Goal: Contribute content: Contribute content

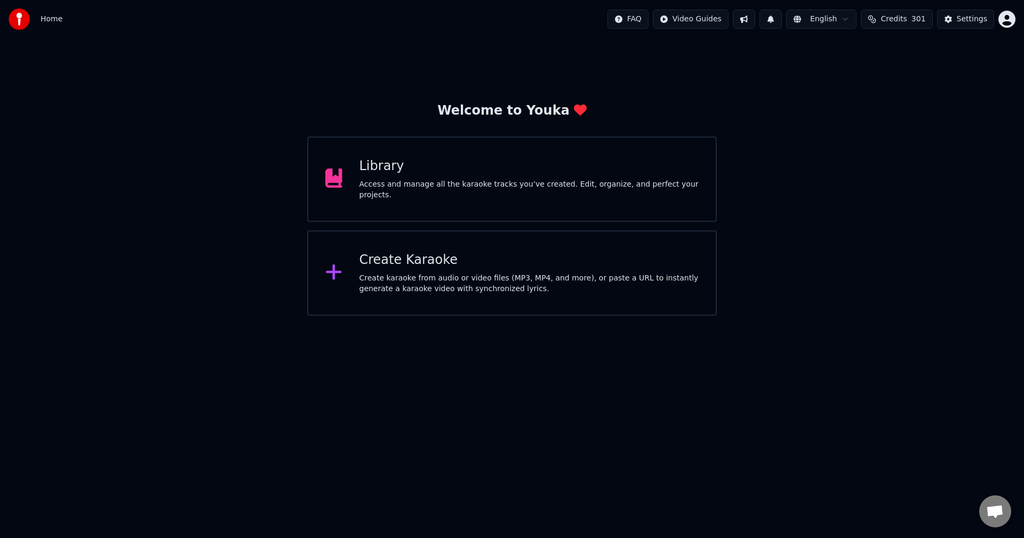
click at [530, 183] on div "Library Access and manage all the karaoke tracks you’ve created. Edit, organize…" at bounding box center [530, 179] width 340 height 43
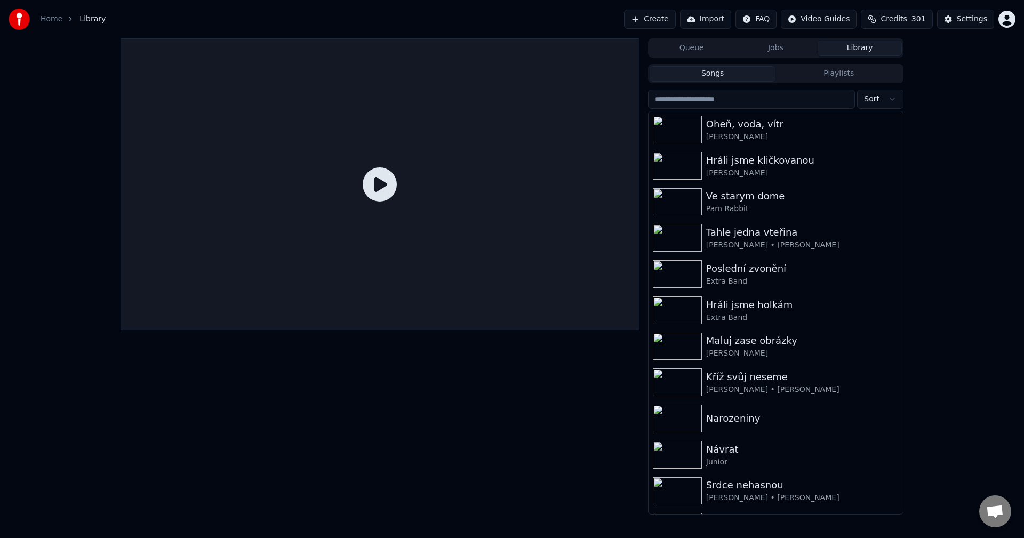
click at [672, 29] on div "Home Library Create Import FAQ Video Guides Credits 301 Settings" at bounding box center [512, 19] width 1024 height 38
click at [671, 24] on button "Create" at bounding box center [650, 19] width 52 height 19
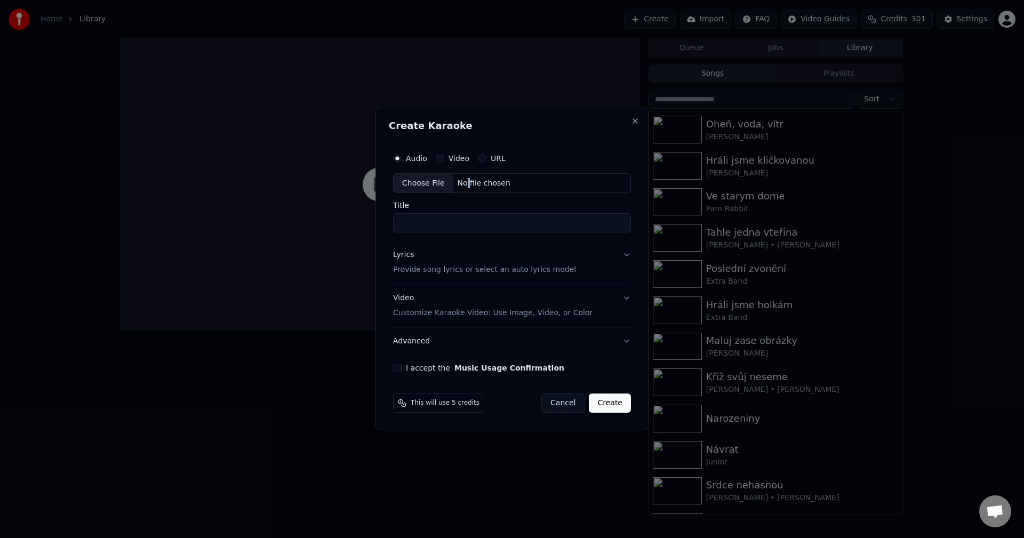
click at [464, 186] on div "No file chosen" at bounding box center [483, 183] width 61 height 11
click at [474, 183] on div "No file chosen" at bounding box center [483, 183] width 61 height 11
type input "**********"
click at [406, 261] on div "Lyrics Provide song lyrics or select an auto lyrics model" at bounding box center [482, 263] width 183 height 26
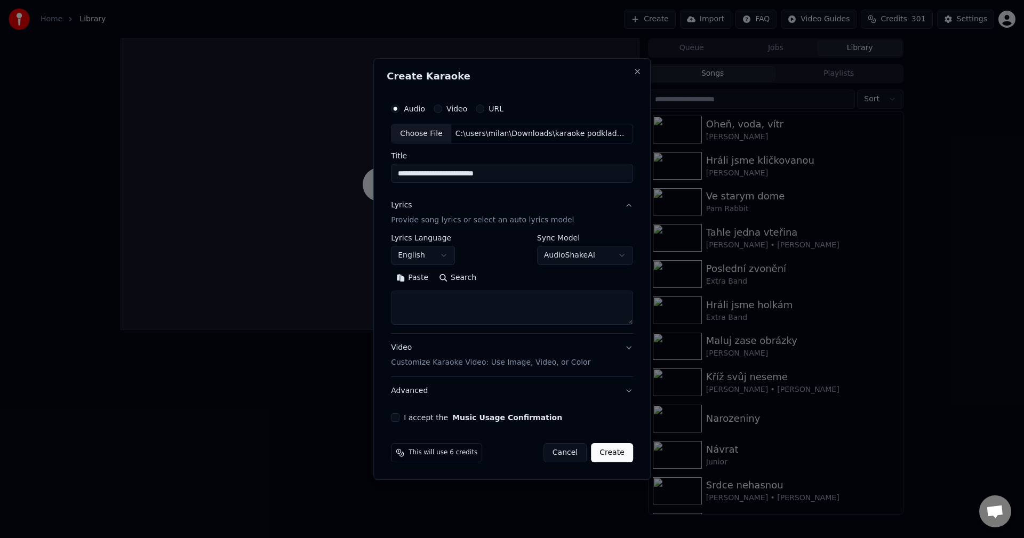
click at [420, 254] on body "**********" at bounding box center [512, 269] width 1024 height 538
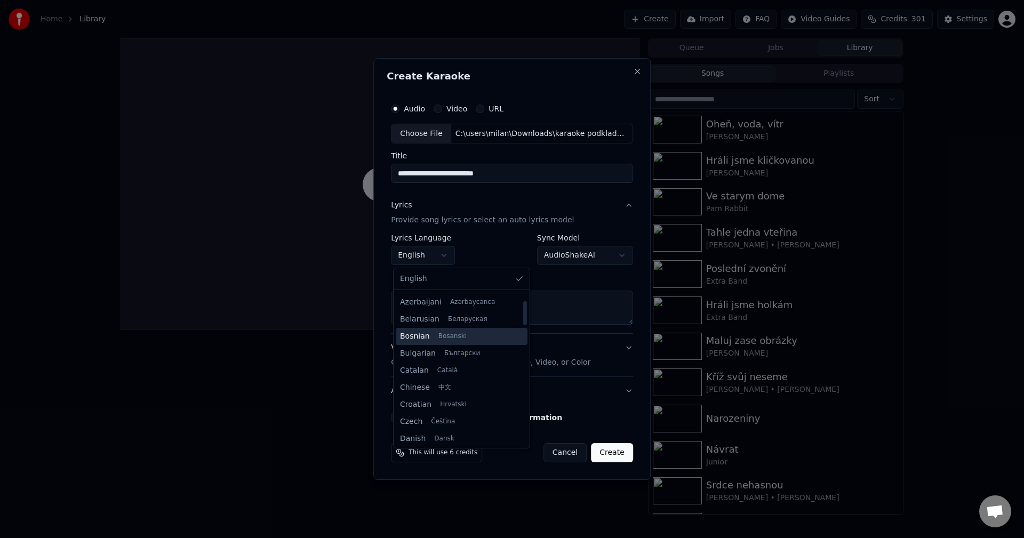
scroll to position [53, 0]
select select "**"
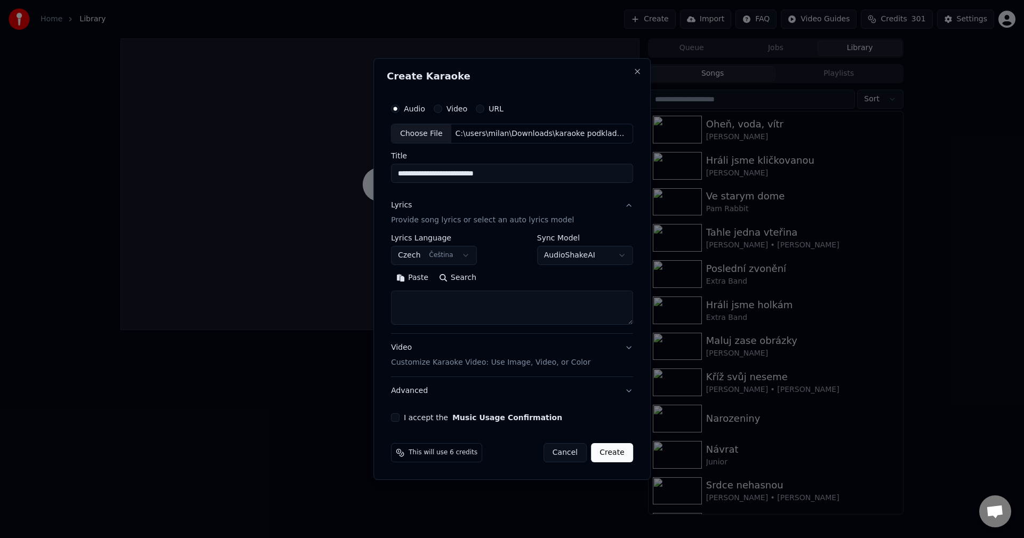
click at [416, 278] on button "Paste" at bounding box center [412, 278] width 43 height 17
click at [510, 280] on button "Expand" at bounding box center [506, 278] width 50 height 17
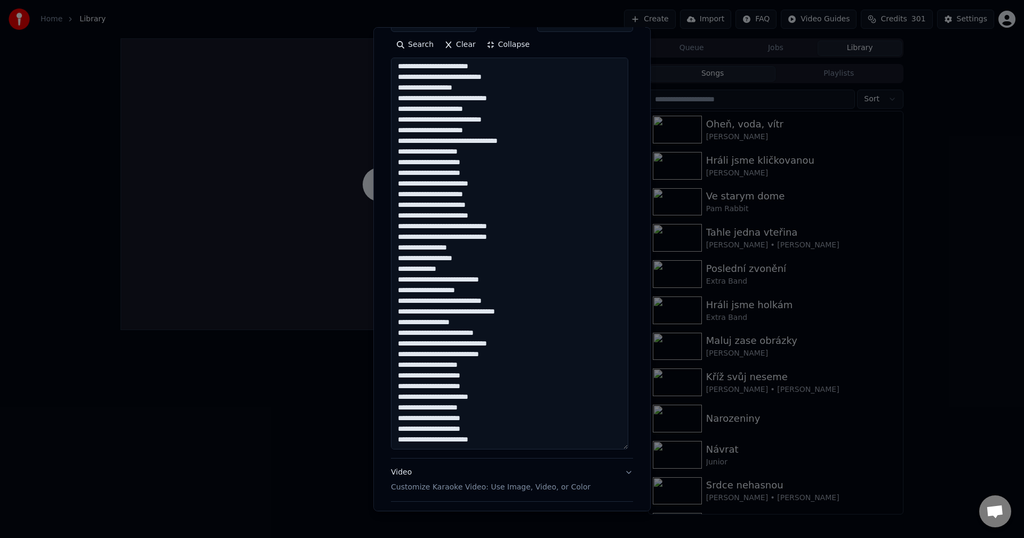
scroll to position [296, 0]
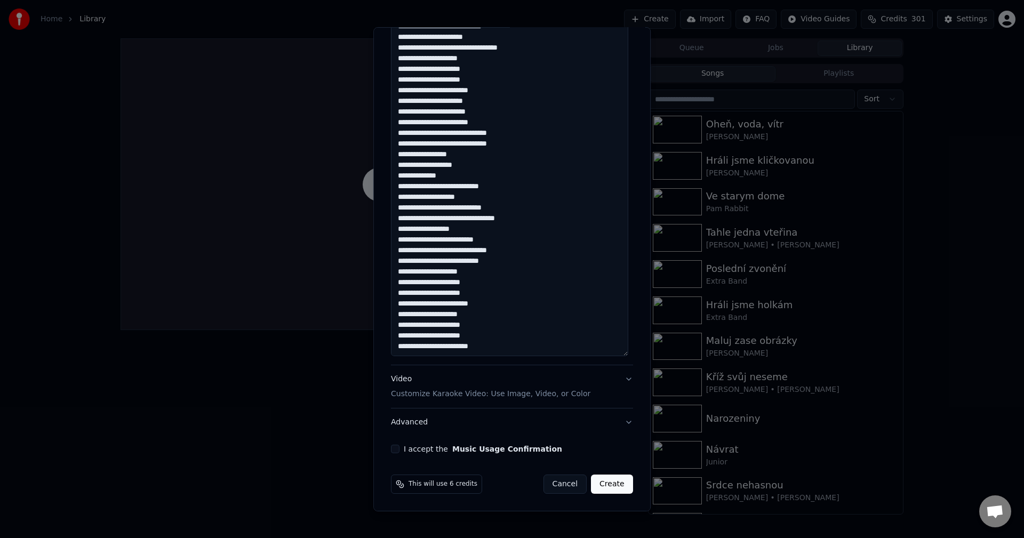
click at [395, 449] on button "I accept the Music Usage Confirmation" at bounding box center [395, 449] width 9 height 9
click at [596, 484] on button "Create" at bounding box center [612, 484] width 42 height 19
type textarea "**********"
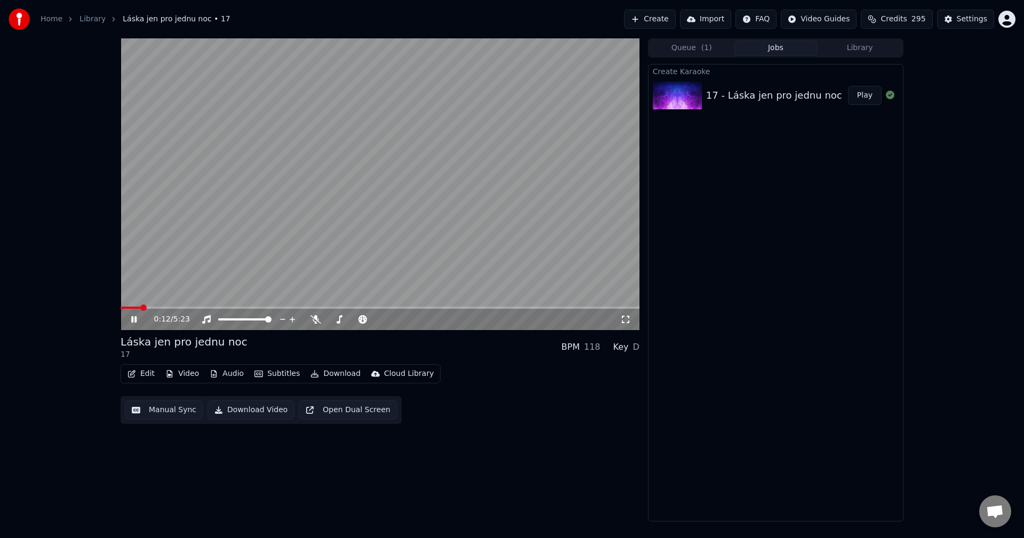
click at [150, 408] on button "Manual Sync" at bounding box center [164, 410] width 78 height 19
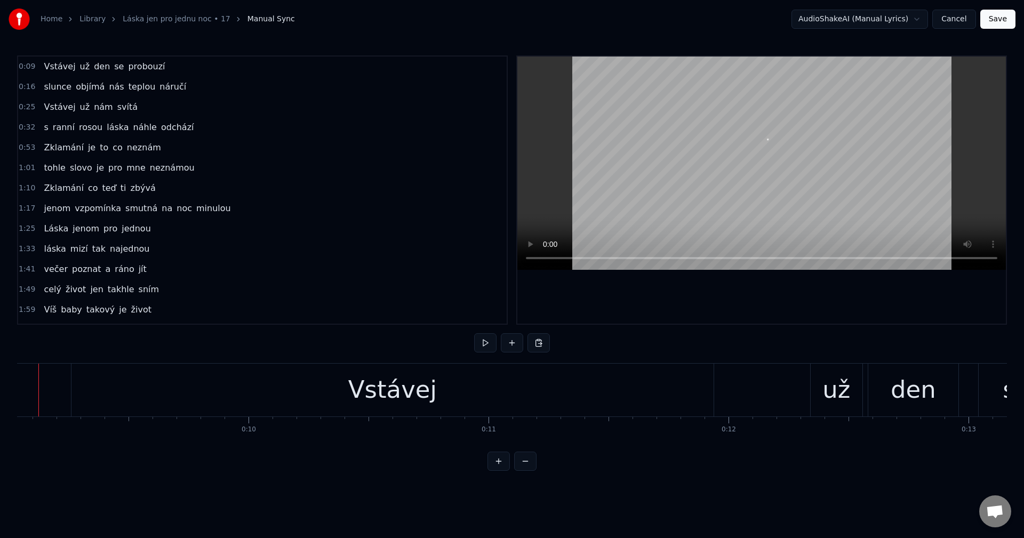
scroll to position [0, 2136]
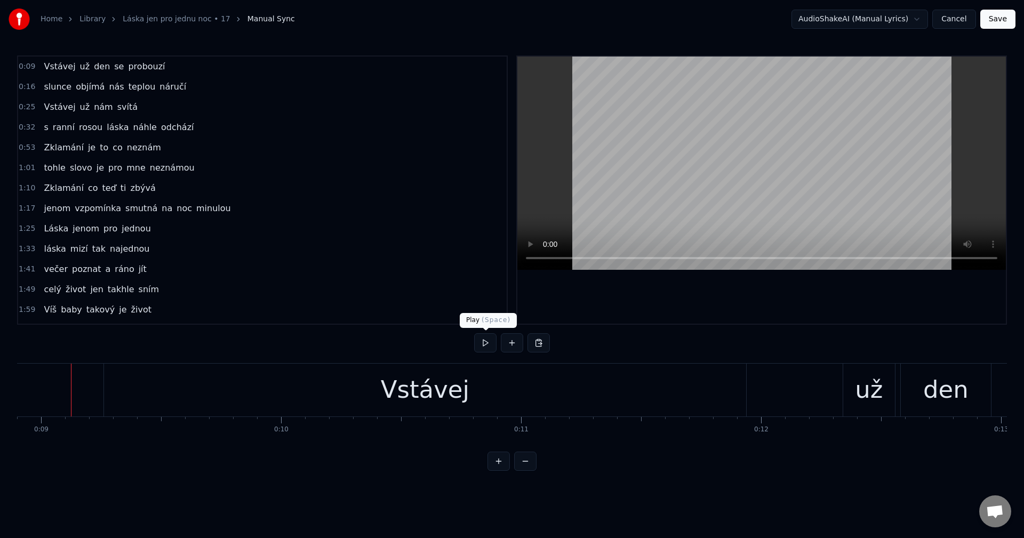
click at [480, 345] on button at bounding box center [485, 342] width 22 height 19
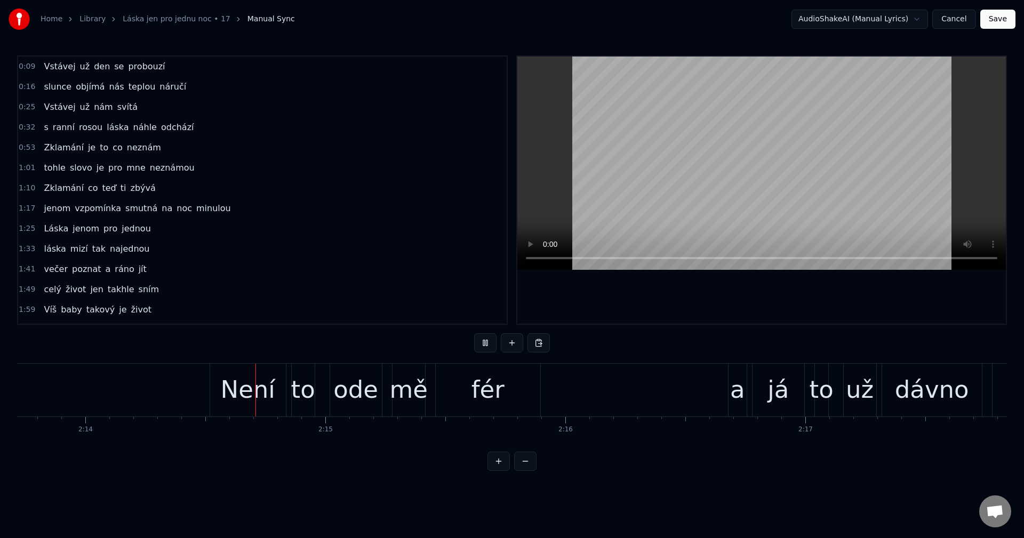
scroll to position [0, 32158]
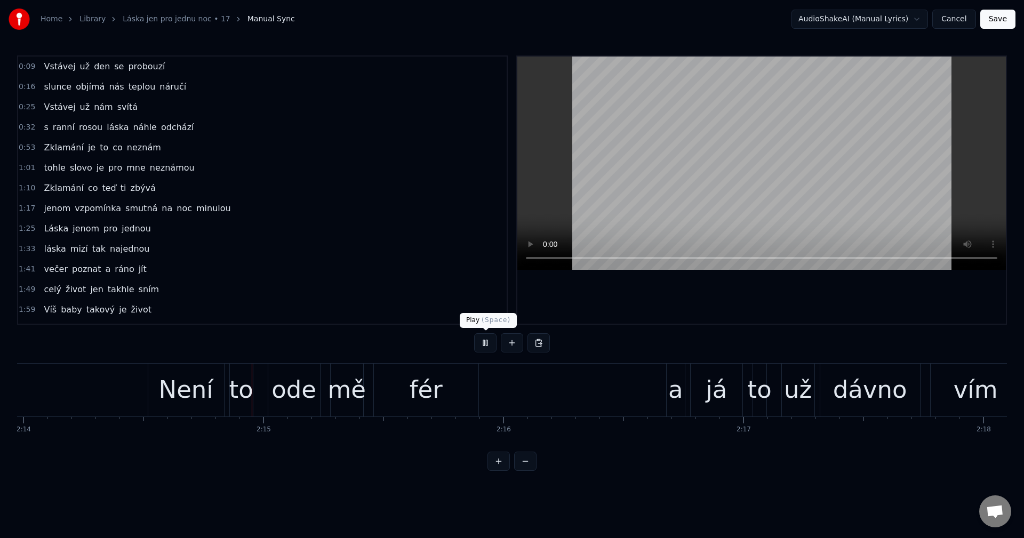
click at [485, 343] on button at bounding box center [485, 342] width 22 height 19
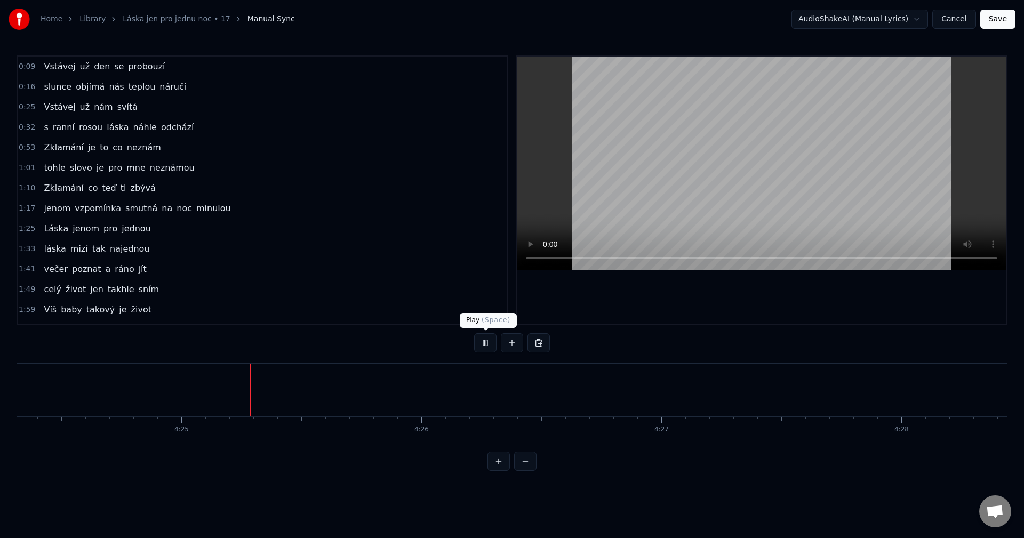
scroll to position [0, 63459]
click at [488, 342] on button at bounding box center [485, 342] width 22 height 19
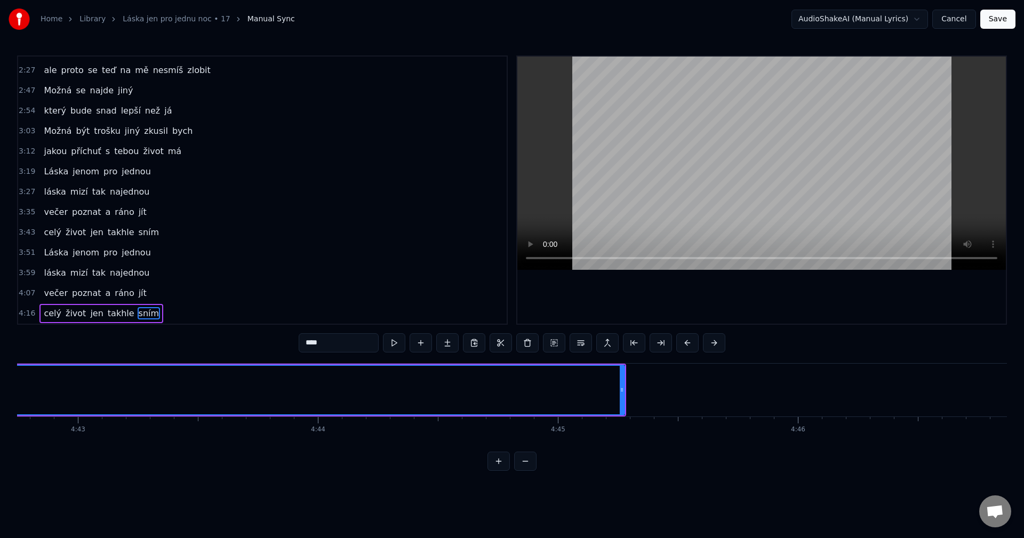
scroll to position [0, 68037]
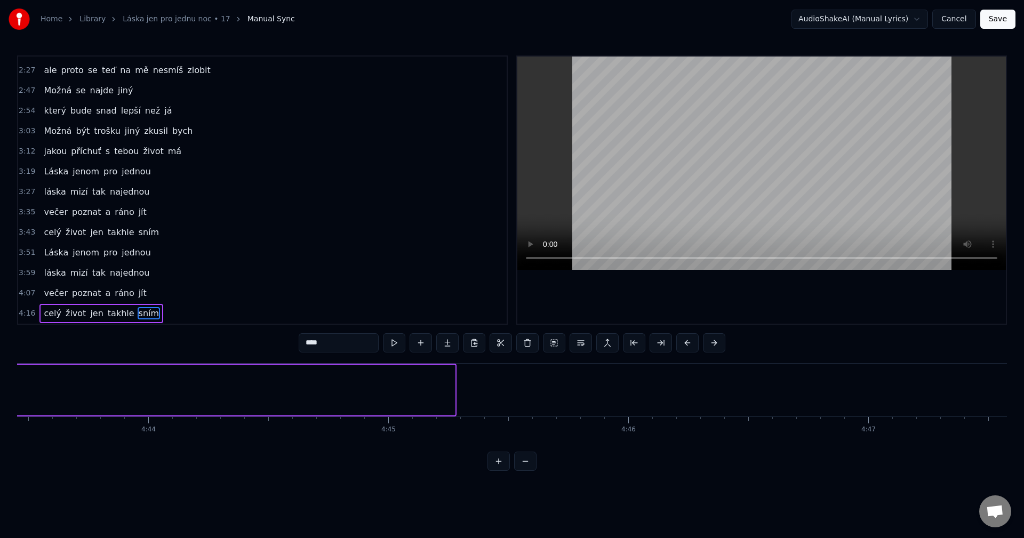
drag, startPoint x: 451, startPoint y: 389, endPoint x: 0, endPoint y: 398, distance: 450.8
click at [0, 398] on div "Home Library Láska jen pro jednu noc • 17 Manual Sync AudioShakeAI (Manual Lyri…" at bounding box center [512, 235] width 1024 height 471
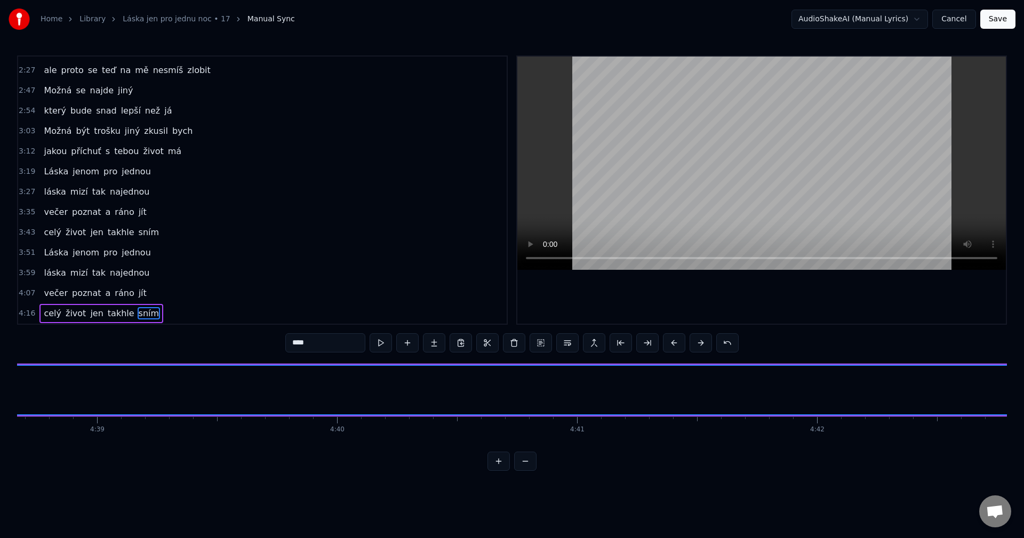
scroll to position [0, 67144]
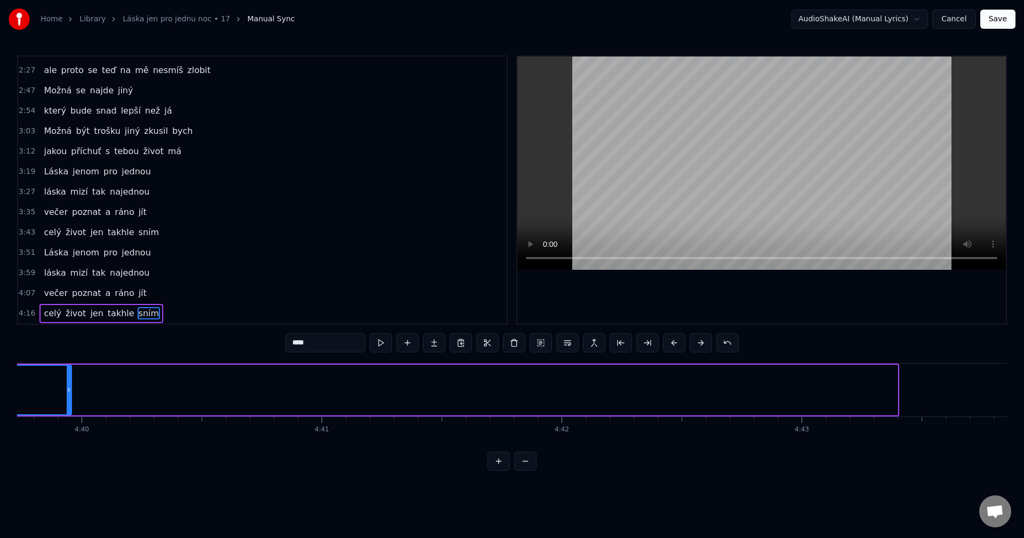
drag, startPoint x: 894, startPoint y: 392, endPoint x: 68, endPoint y: 379, distance: 826.3
click at [68, 379] on div at bounding box center [69, 390] width 4 height 49
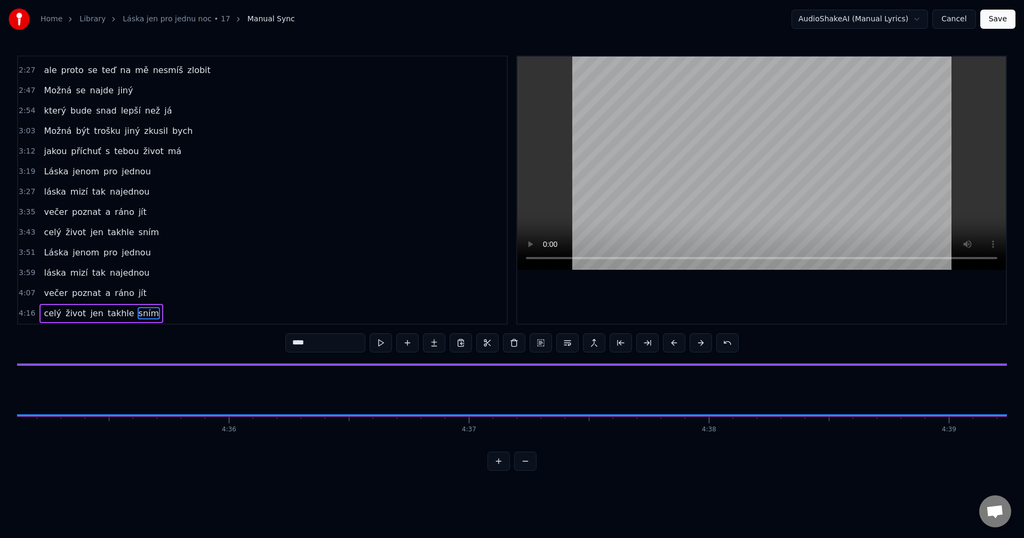
scroll to position [0, 66249]
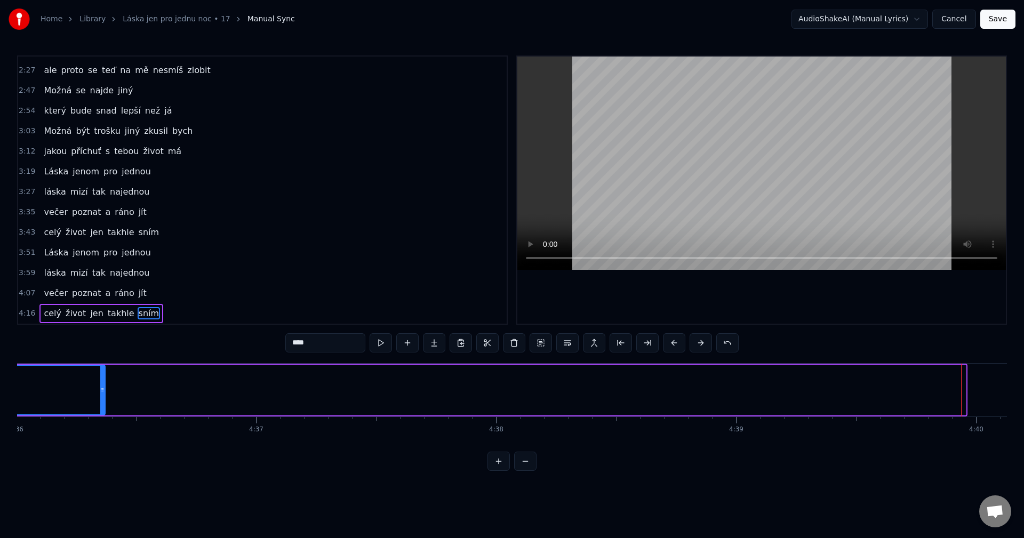
drag, startPoint x: 962, startPoint y: 386, endPoint x: 96, endPoint y: 388, distance: 865.7
click at [100, 388] on icon at bounding box center [102, 390] width 4 height 9
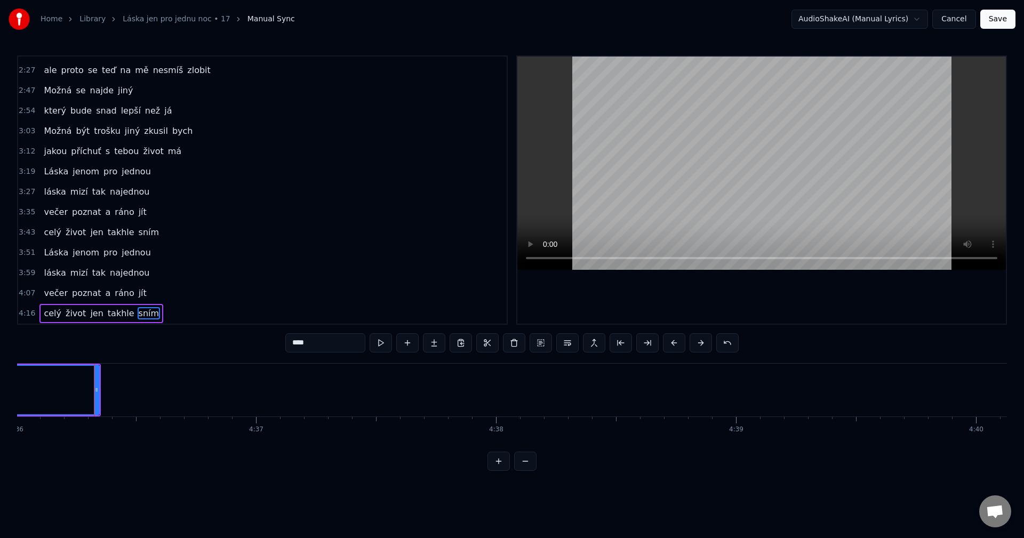
scroll to position [0, 65441]
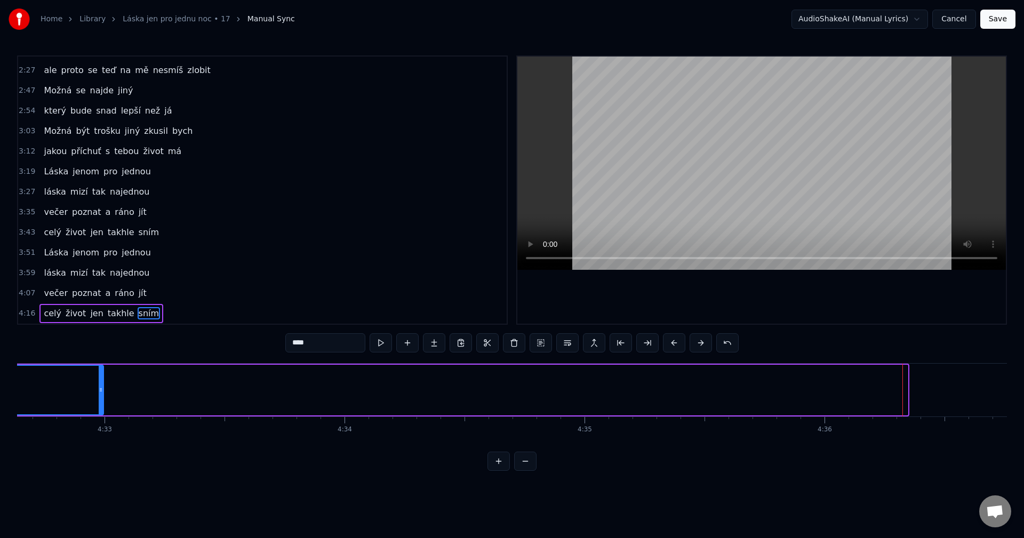
drag, startPoint x: 904, startPoint y: 377, endPoint x: 95, endPoint y: 372, distance: 808.1
click at [99, 372] on div at bounding box center [101, 390] width 4 height 49
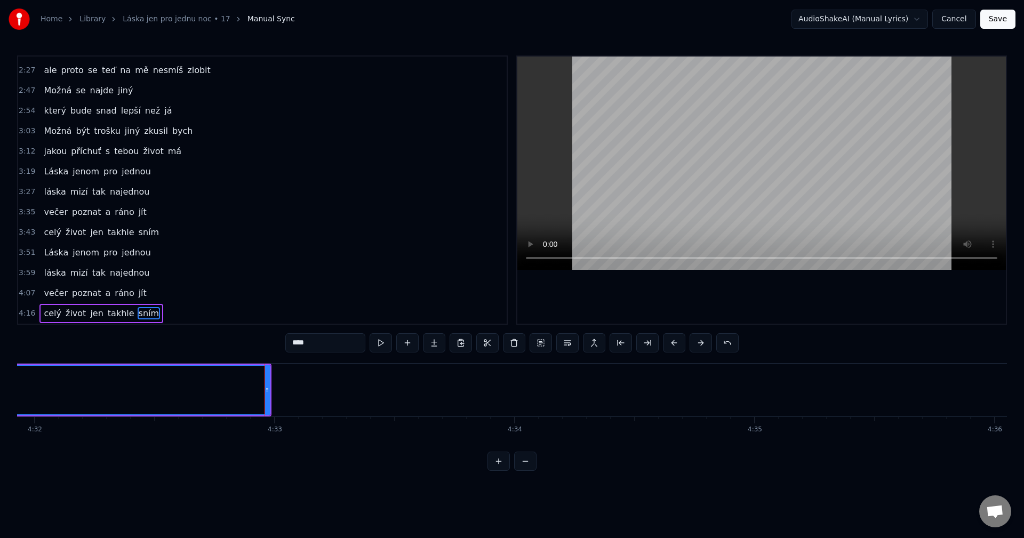
scroll to position [0, 64887]
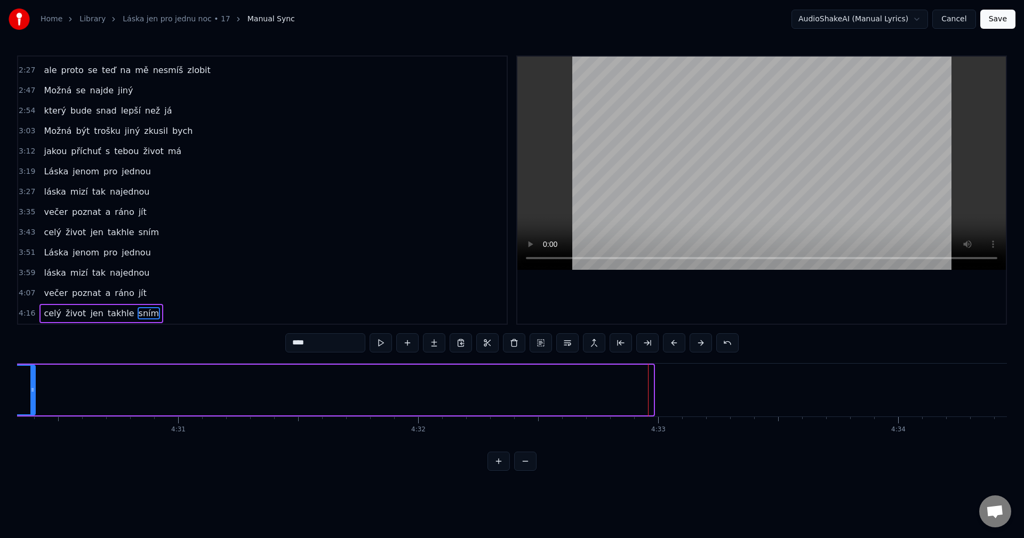
drag, startPoint x: 652, startPoint y: 388, endPoint x: 34, endPoint y: 382, distance: 618.2
click at [34, 382] on div at bounding box center [32, 390] width 4 height 49
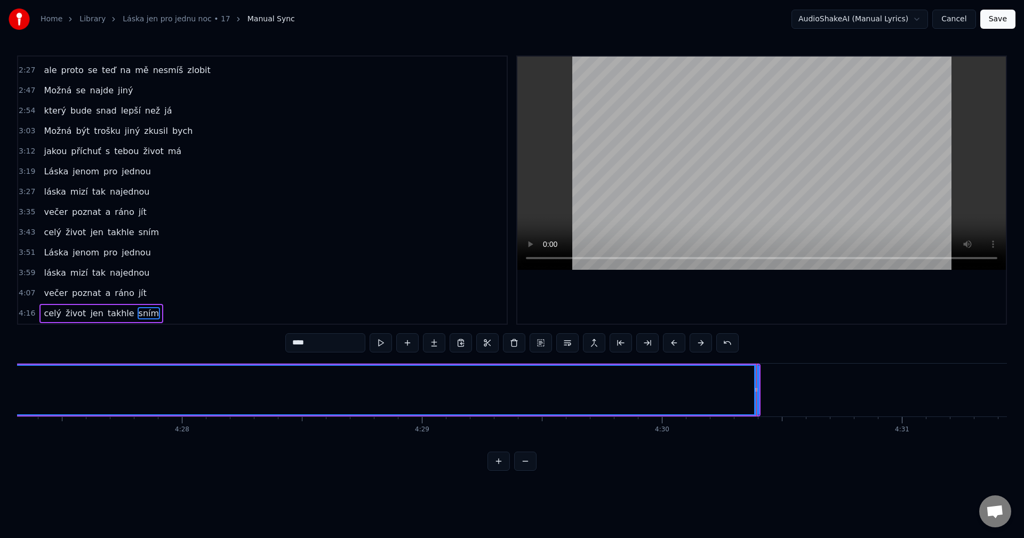
scroll to position [0, 64078]
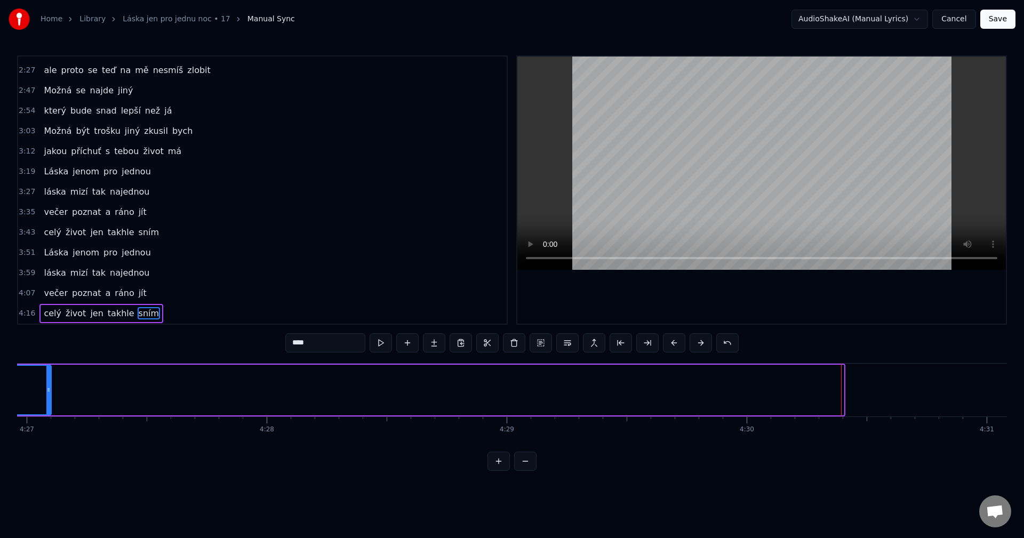
drag, startPoint x: 839, startPoint y: 380, endPoint x: 46, endPoint y: 379, distance: 793.2
click at [46, 379] on div at bounding box center [48, 390] width 4 height 49
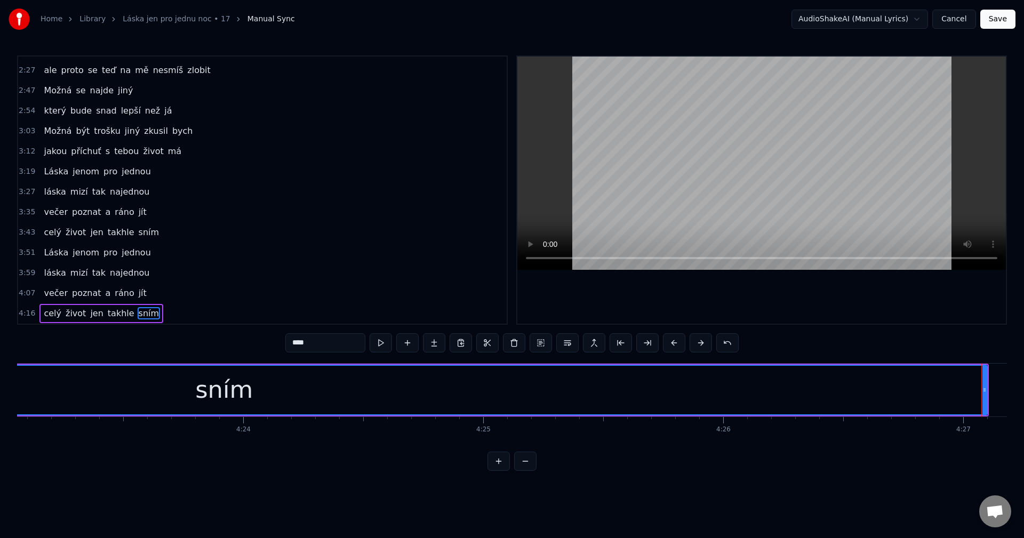
scroll to position [0, 63184]
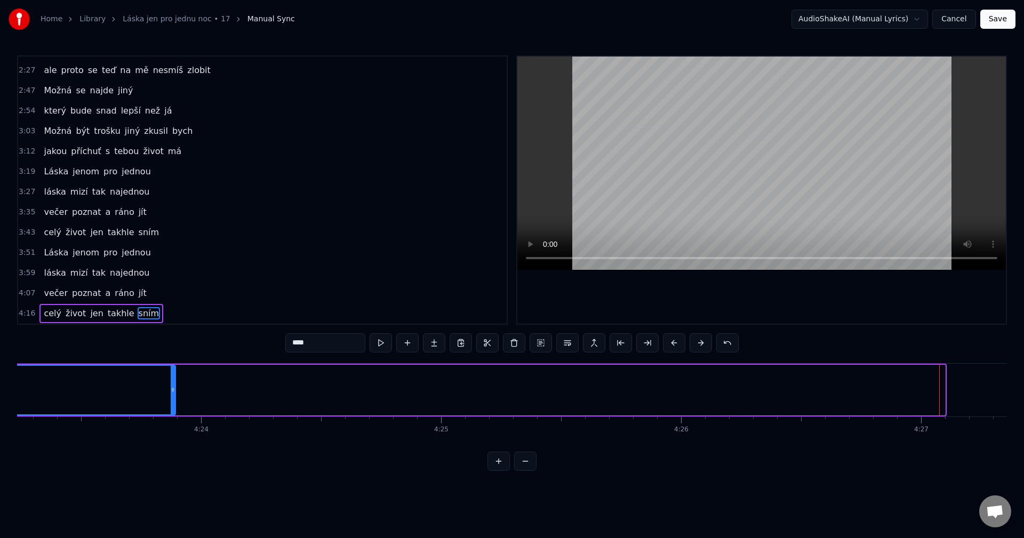
drag, startPoint x: 943, startPoint y: 375, endPoint x: 167, endPoint y: 386, distance: 775.1
click at [171, 386] on div at bounding box center [173, 390] width 4 height 49
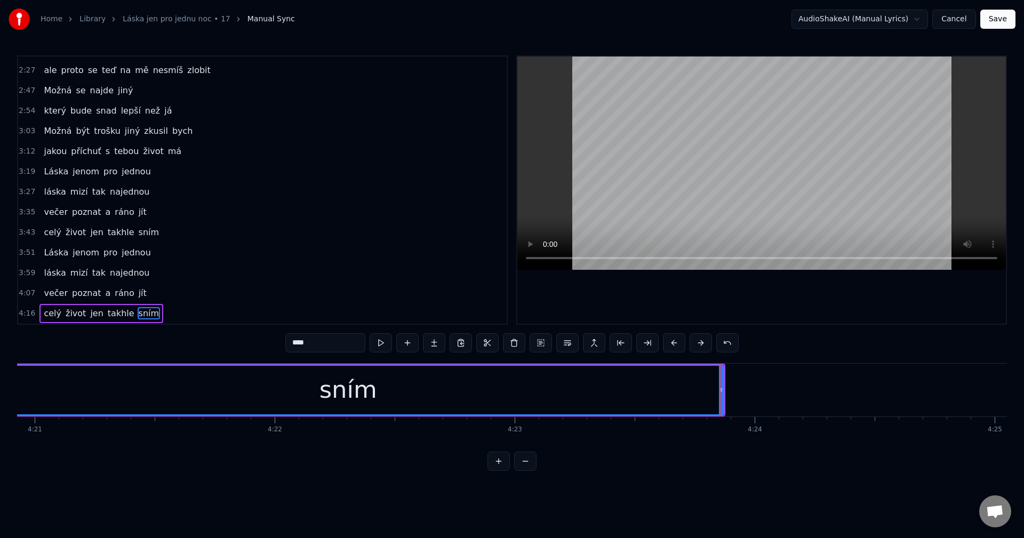
scroll to position [0, 62545]
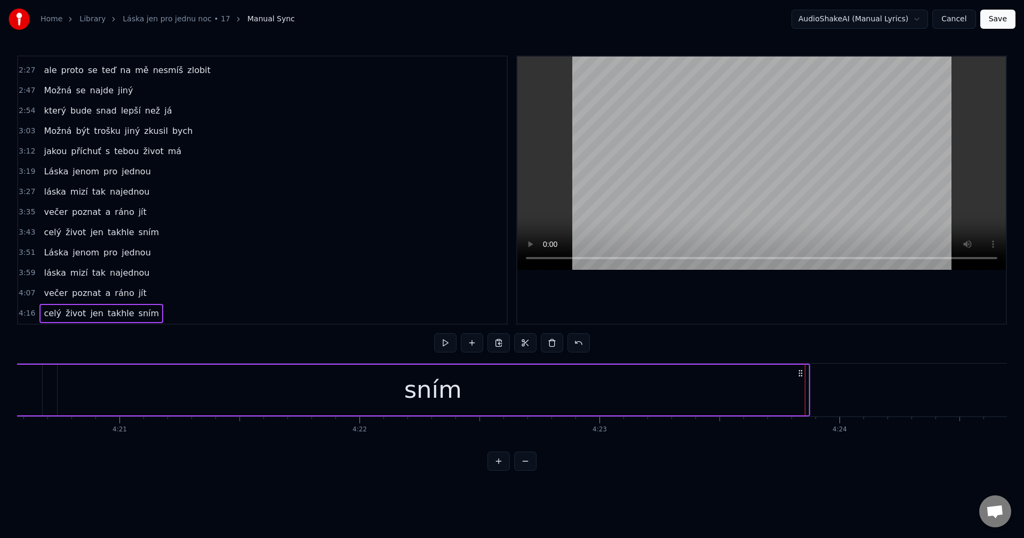
scroll to position [0, 62518]
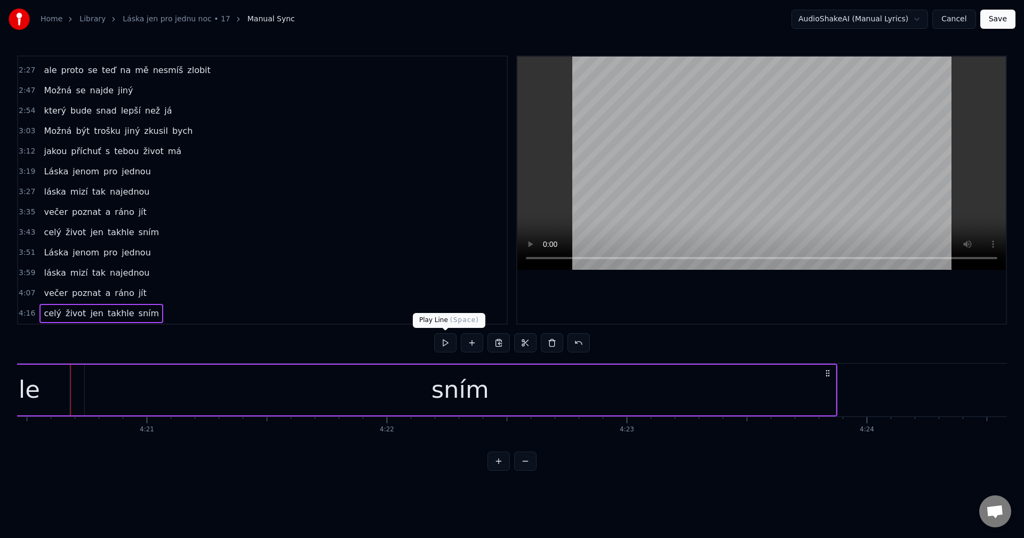
click at [443, 345] on button at bounding box center [445, 342] width 22 height 19
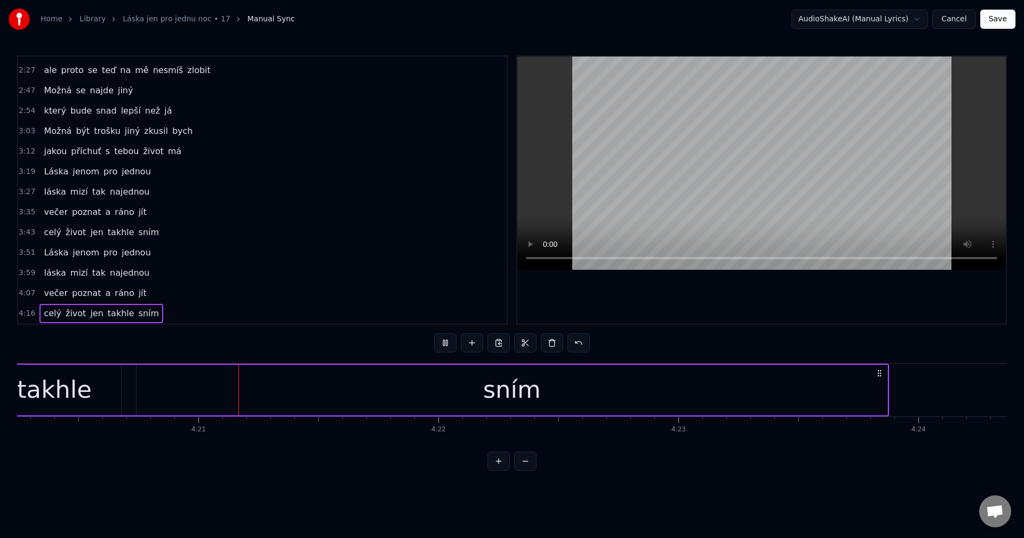
scroll to position [0, 62482]
click at [816, 443] on div "Vstávej už den se probouzí slunce objímá nás teplou náručí Vstávej už nám svítá…" at bounding box center [512, 403] width 990 height 80
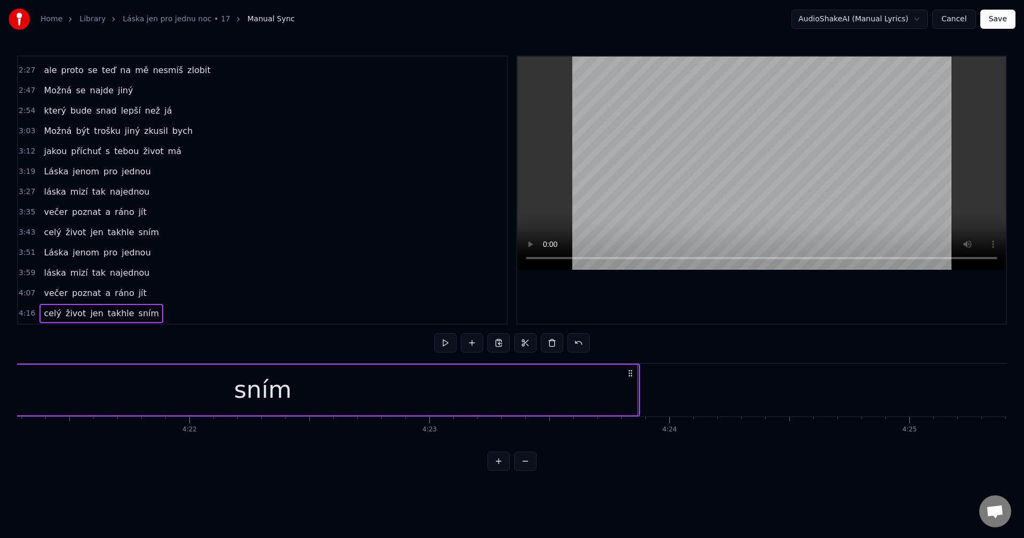
scroll to position [0, 62800]
click at [544, 390] on div "sním" at bounding box center [178, 390] width 751 height 51
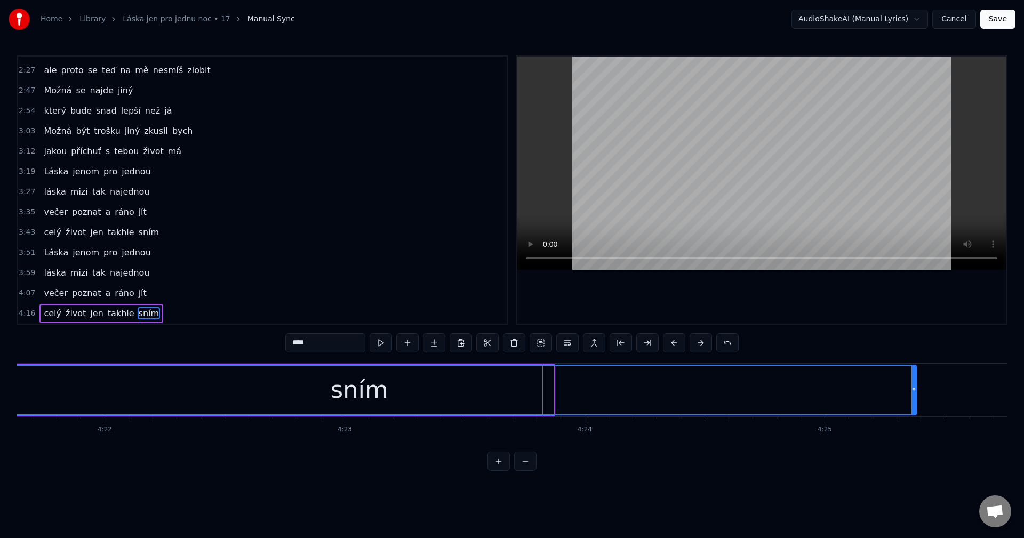
drag, startPoint x: 551, startPoint y: 390, endPoint x: 914, endPoint y: 385, distance: 362.8
click at [914, 385] on div at bounding box center [914, 390] width 4 height 49
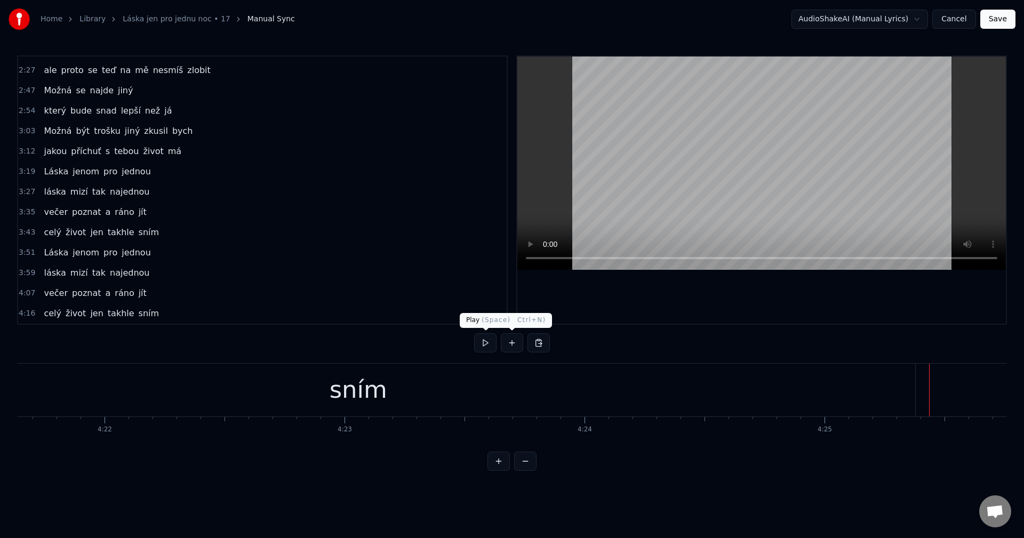
click at [485, 346] on button at bounding box center [485, 342] width 22 height 19
click at [953, 19] on button "Cancel" at bounding box center [953, 19] width 43 height 19
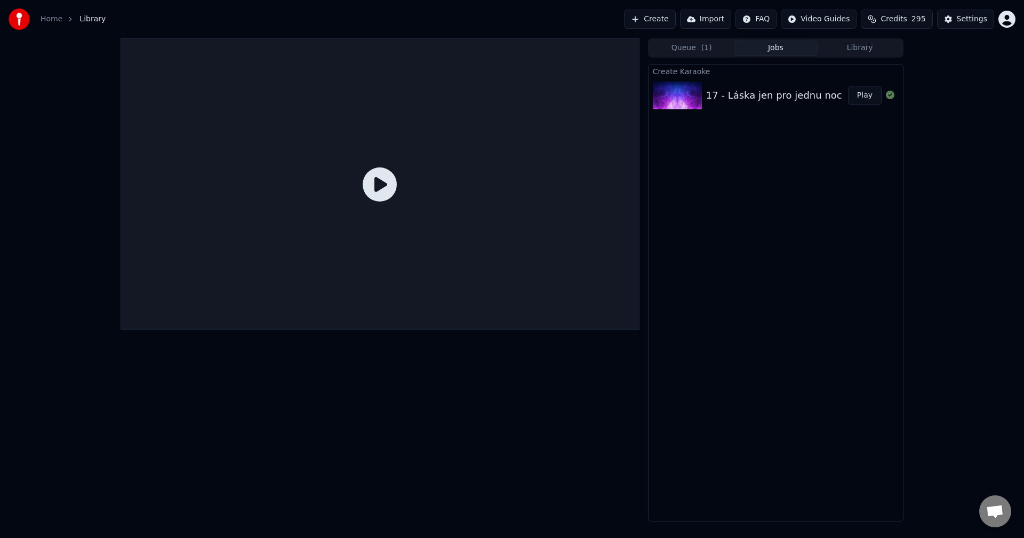
click at [851, 44] on button "Library" at bounding box center [860, 48] width 84 height 15
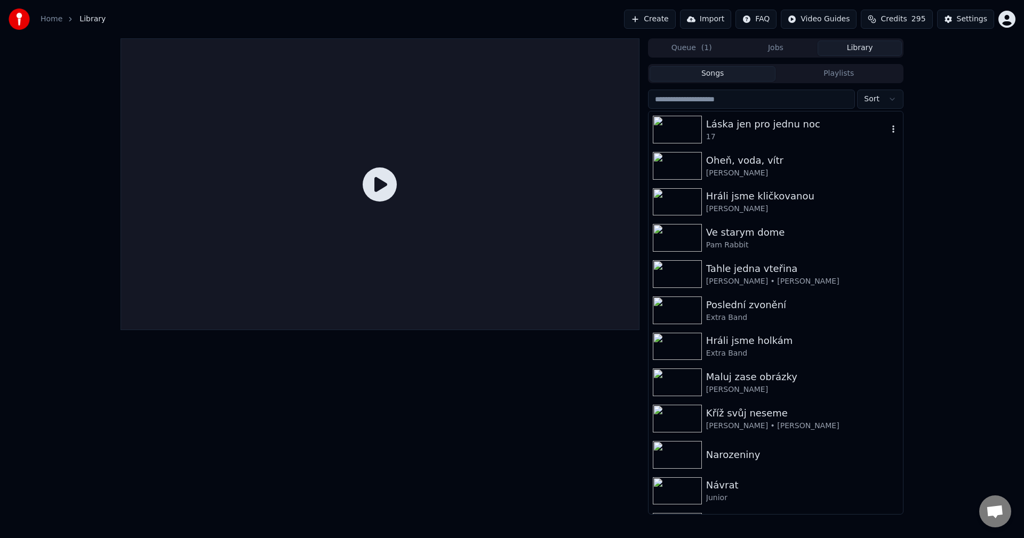
click at [780, 132] on div "17" at bounding box center [797, 137] width 182 height 11
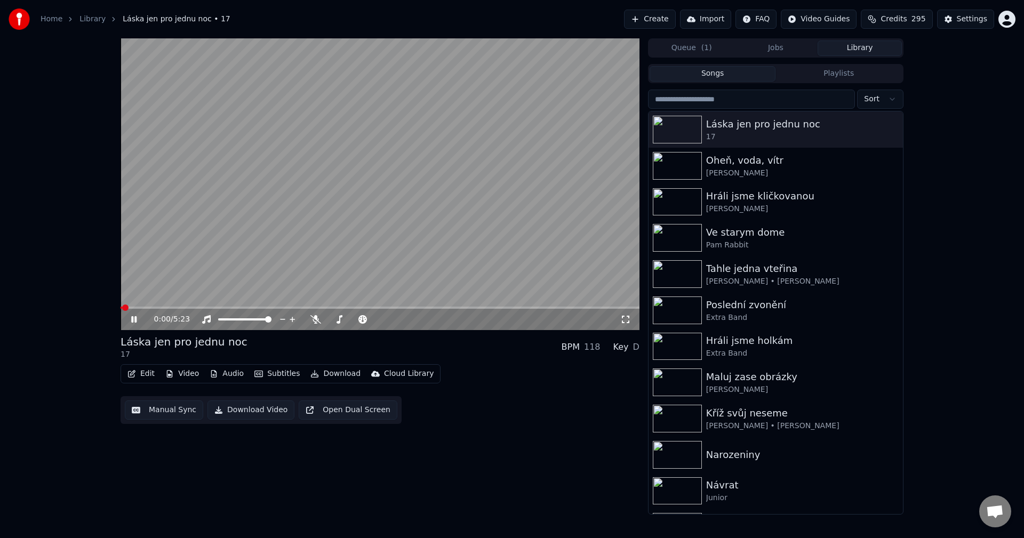
click at [133, 320] on icon at bounding box center [133, 319] width 5 height 6
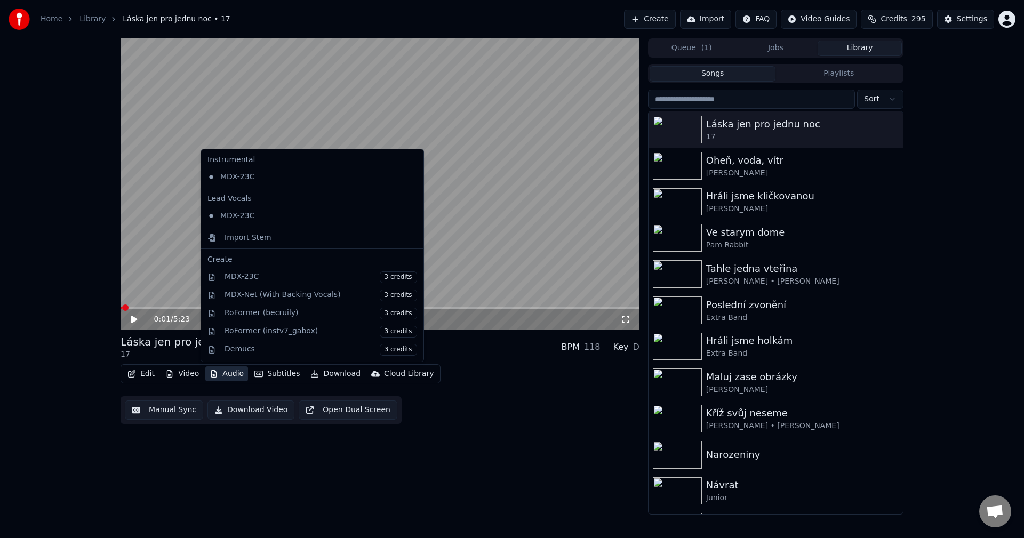
click at [230, 373] on button "Audio" at bounding box center [226, 373] width 43 height 15
click at [263, 235] on div "Import Stem" at bounding box center [248, 238] width 47 height 11
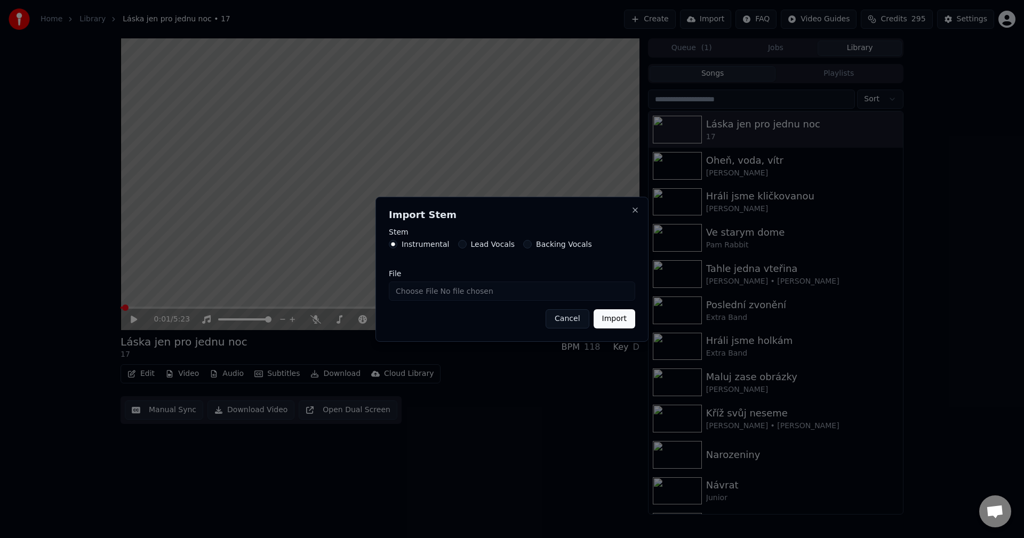
click at [439, 288] on input "File" at bounding box center [512, 291] width 246 height 19
type input "**********"
click at [611, 318] on button "Import" at bounding box center [615, 318] width 42 height 19
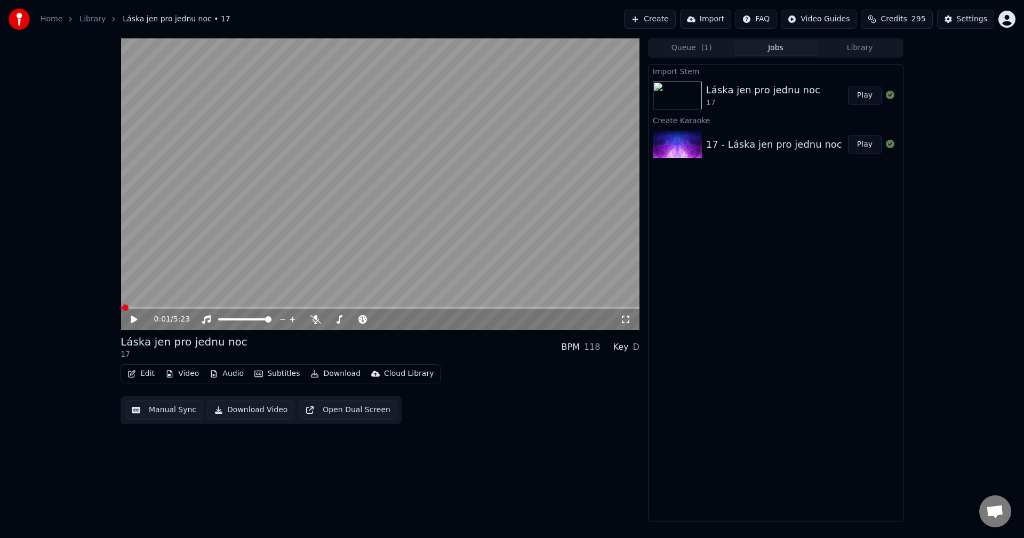
click at [228, 373] on button "Audio" at bounding box center [226, 373] width 43 height 15
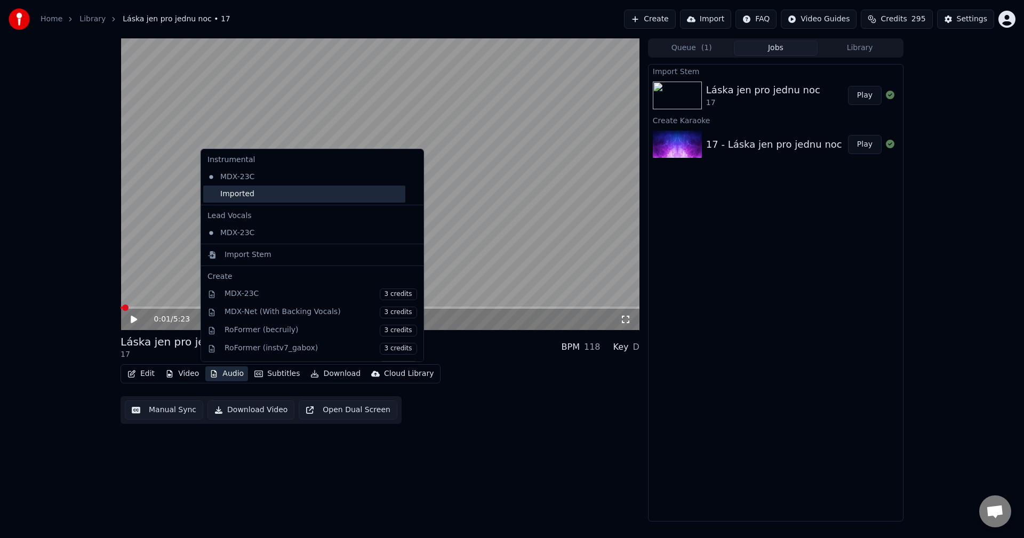
click at [238, 195] on div "Imported" at bounding box center [304, 194] width 202 height 17
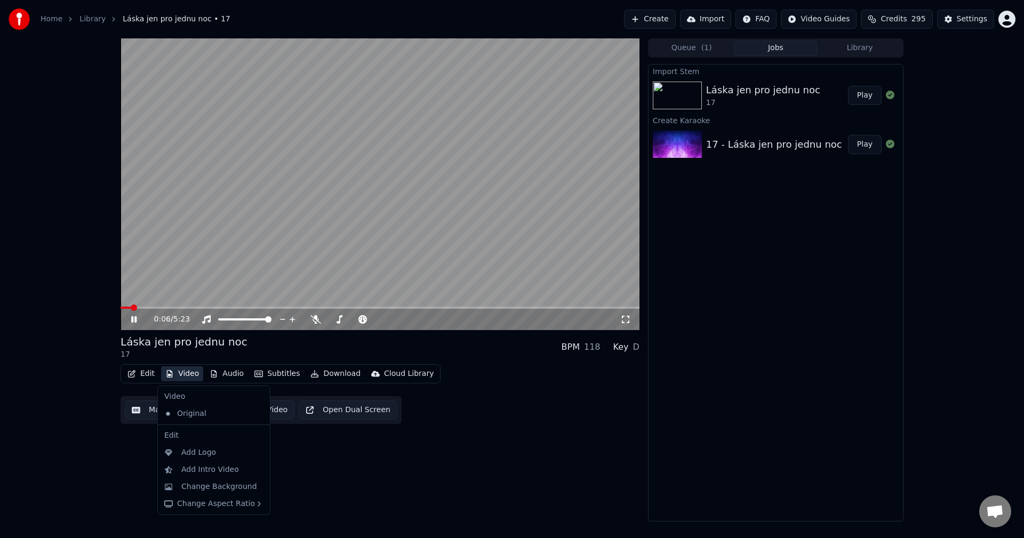
click at [183, 372] on button "Video" at bounding box center [182, 373] width 42 height 15
click at [216, 490] on div "Change Background" at bounding box center [219, 487] width 76 height 11
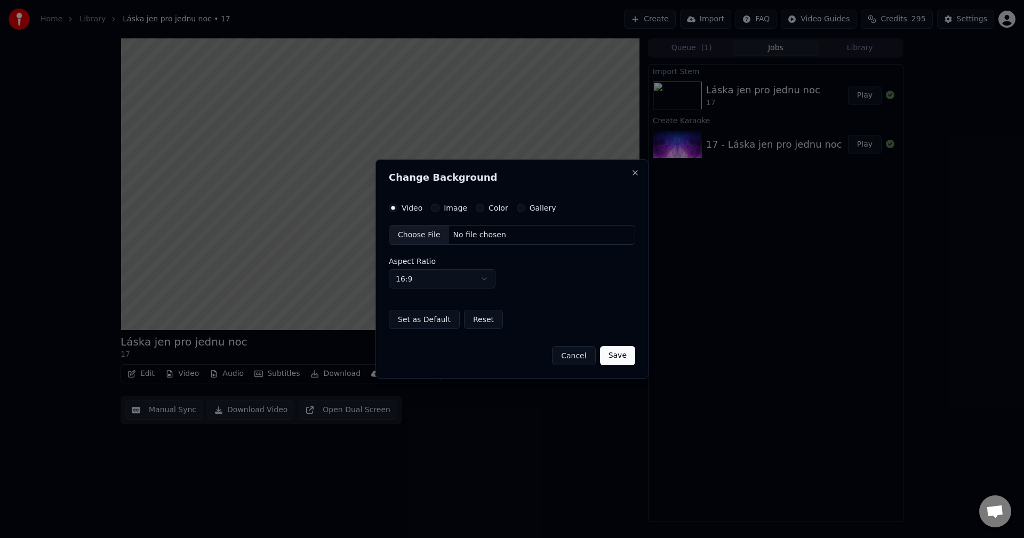
click at [445, 210] on label "Image" at bounding box center [455, 207] width 23 height 7
click at [440, 210] on button "Image" at bounding box center [435, 208] width 9 height 9
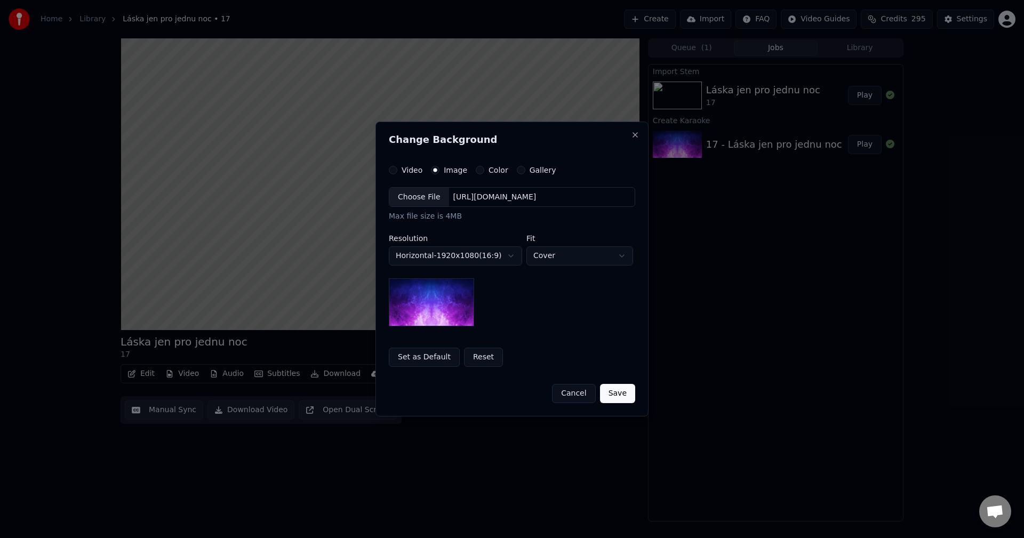
click at [482, 199] on div "[URL][DOMAIN_NAME]" at bounding box center [495, 197] width 92 height 11
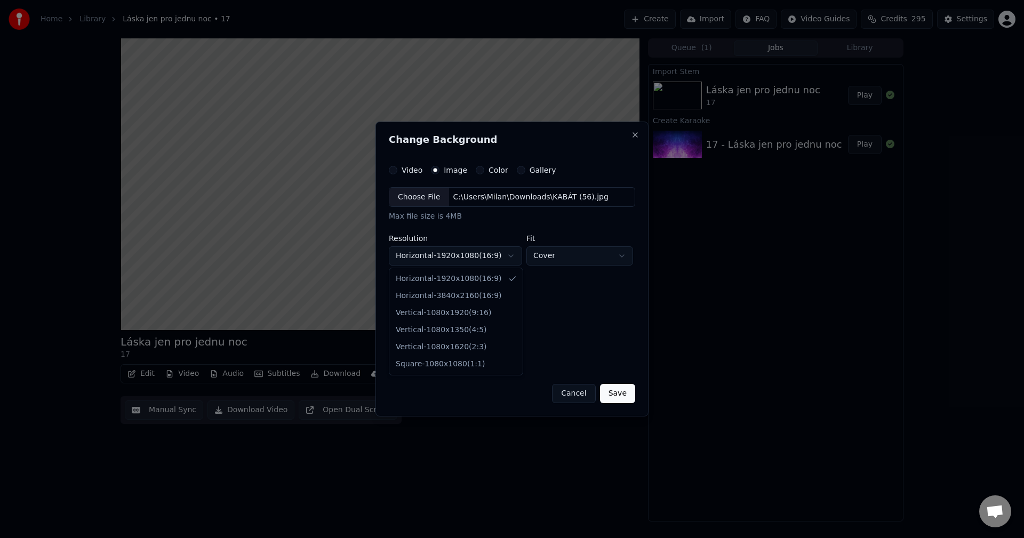
click at [477, 254] on body "**********" at bounding box center [512, 269] width 1024 height 538
select select "*********"
click at [442, 254] on body "**********" at bounding box center [512, 269] width 1024 height 538
click at [620, 397] on button "Save" at bounding box center [617, 393] width 35 height 19
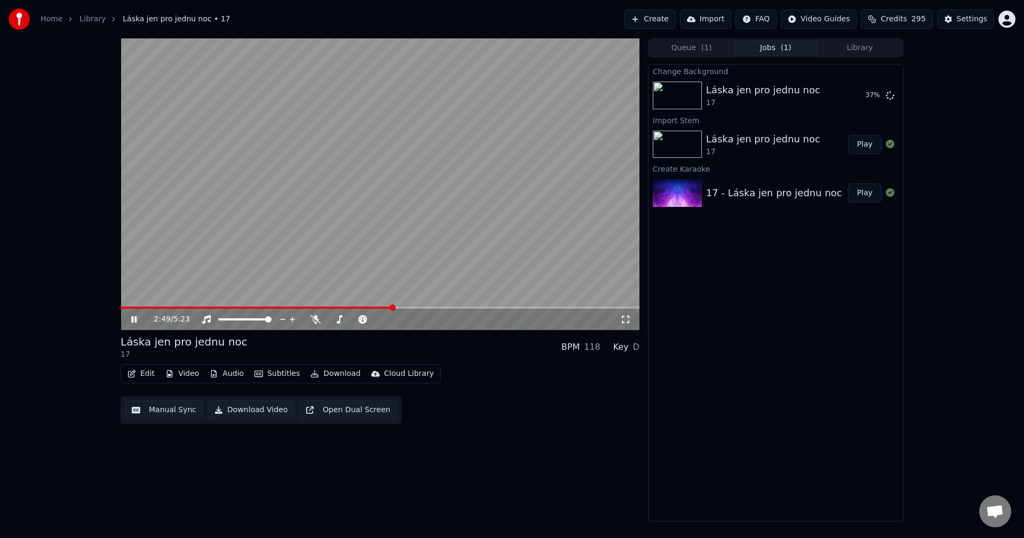
click at [136, 317] on icon at bounding box center [133, 319] width 5 height 6
click at [84, 20] on link "Library" at bounding box center [92, 19] width 26 height 11
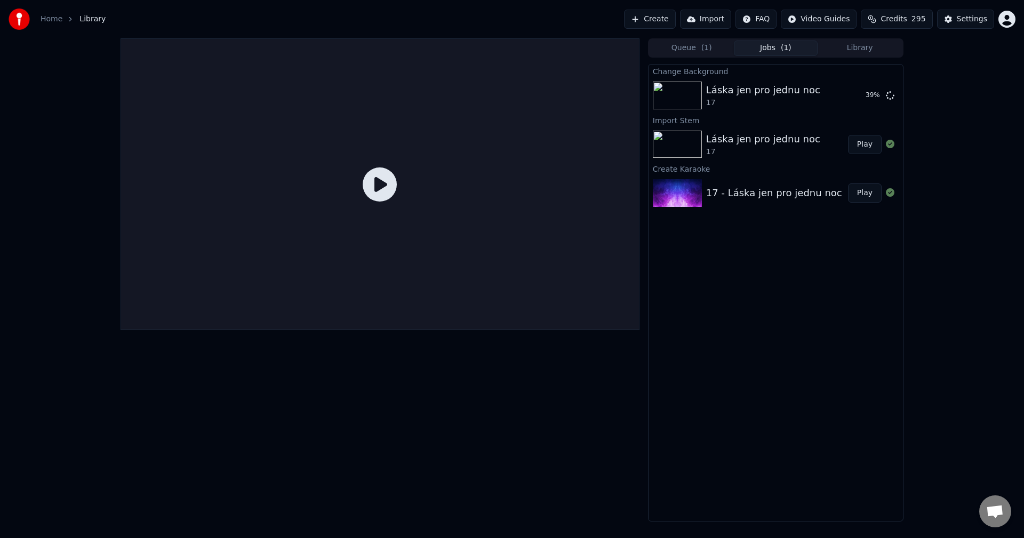
click at [850, 46] on button "Library" at bounding box center [860, 48] width 84 height 15
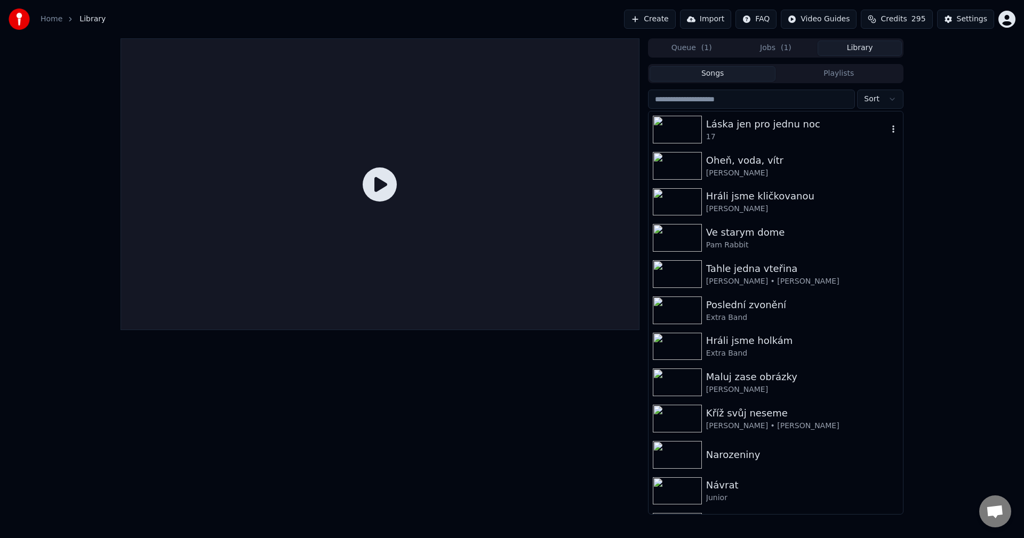
click at [824, 129] on div "Láska jen pro jednu noc" at bounding box center [797, 124] width 182 height 15
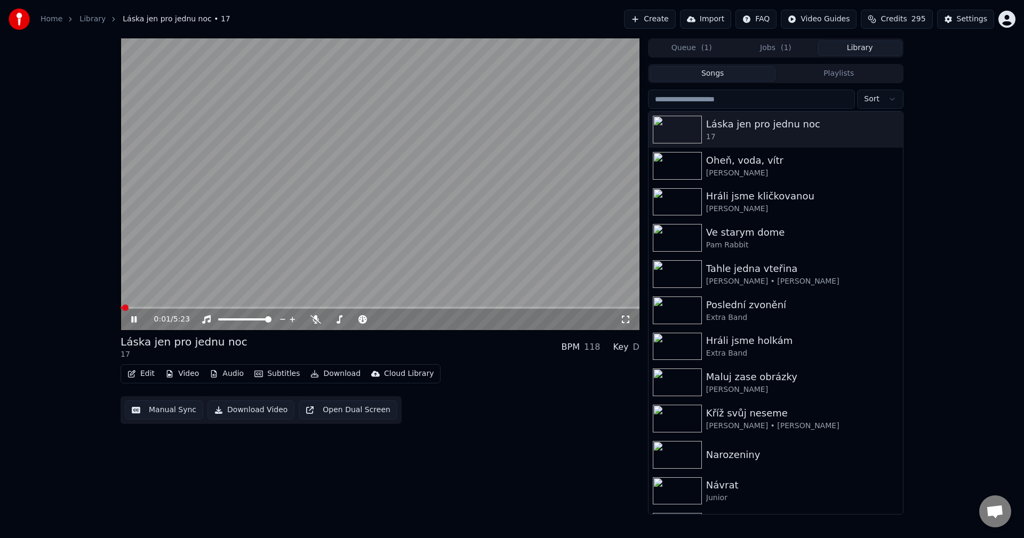
click at [130, 317] on icon at bounding box center [141, 319] width 25 height 9
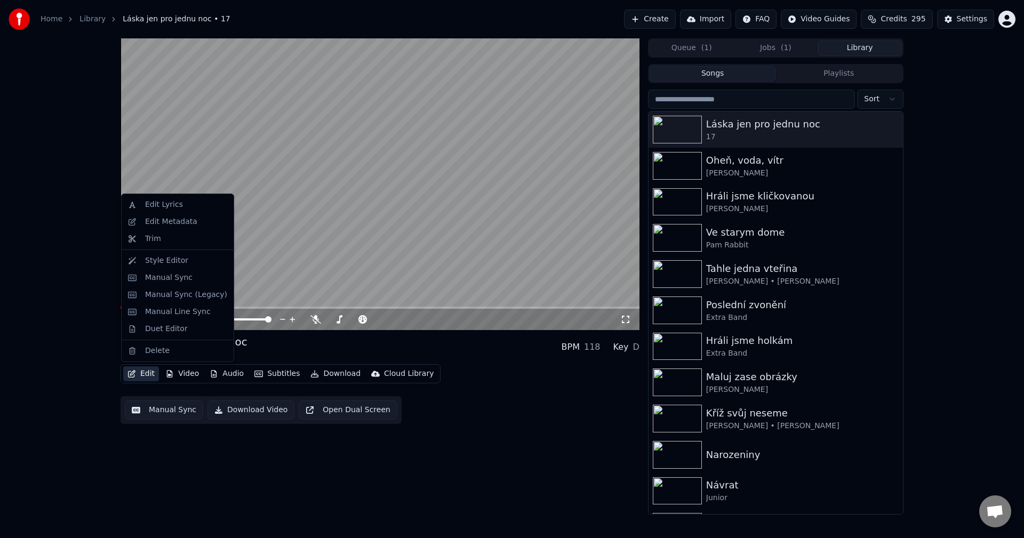
click at [147, 374] on button "Edit" at bounding box center [141, 373] width 36 height 15
click at [174, 223] on div "Edit Metadata" at bounding box center [171, 222] width 52 height 11
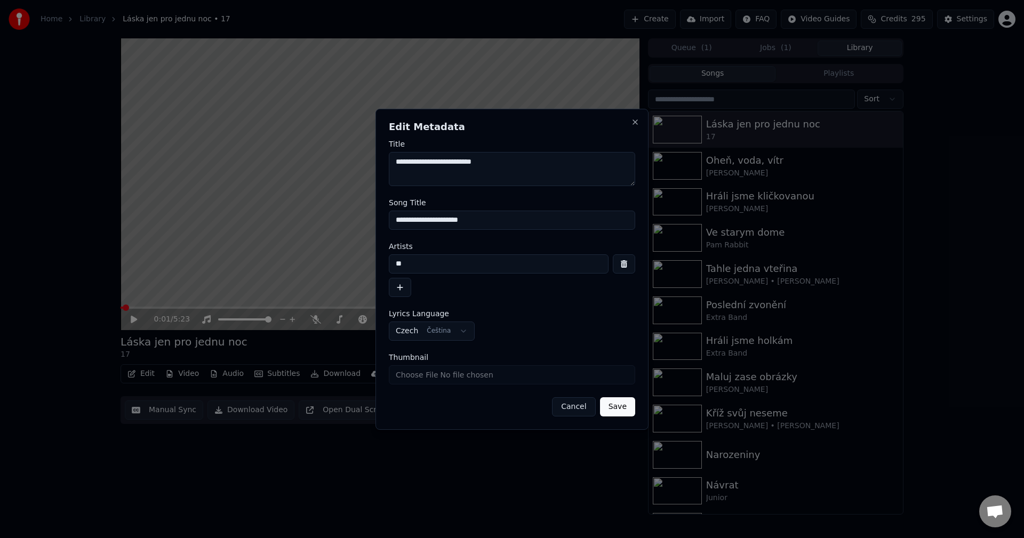
drag, startPoint x: 418, startPoint y: 265, endPoint x: 273, endPoint y: 274, distance: 145.4
click at [283, 274] on body "**********" at bounding box center [512, 269] width 1024 height 538
drag, startPoint x: 423, startPoint y: 265, endPoint x: 266, endPoint y: 278, distance: 157.4
click at [266, 278] on body "**********" at bounding box center [512, 269] width 1024 height 538
type input "******"
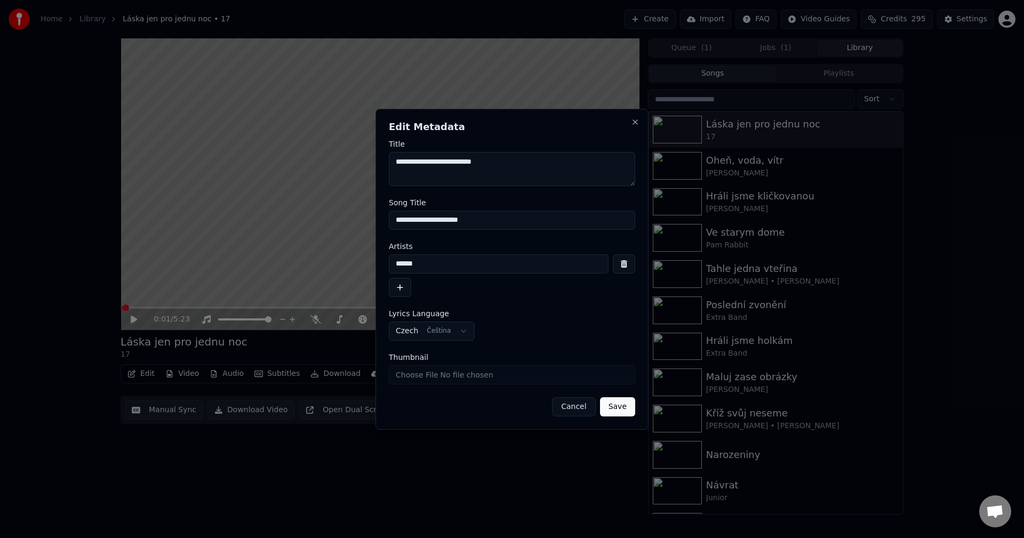
drag, startPoint x: 403, startPoint y: 163, endPoint x: 364, endPoint y: 169, distance: 39.9
click at [364, 169] on body "**********" at bounding box center [512, 269] width 1024 height 538
paste textarea "****"
type textarea "**********"
click at [620, 406] on button "Save" at bounding box center [617, 406] width 35 height 19
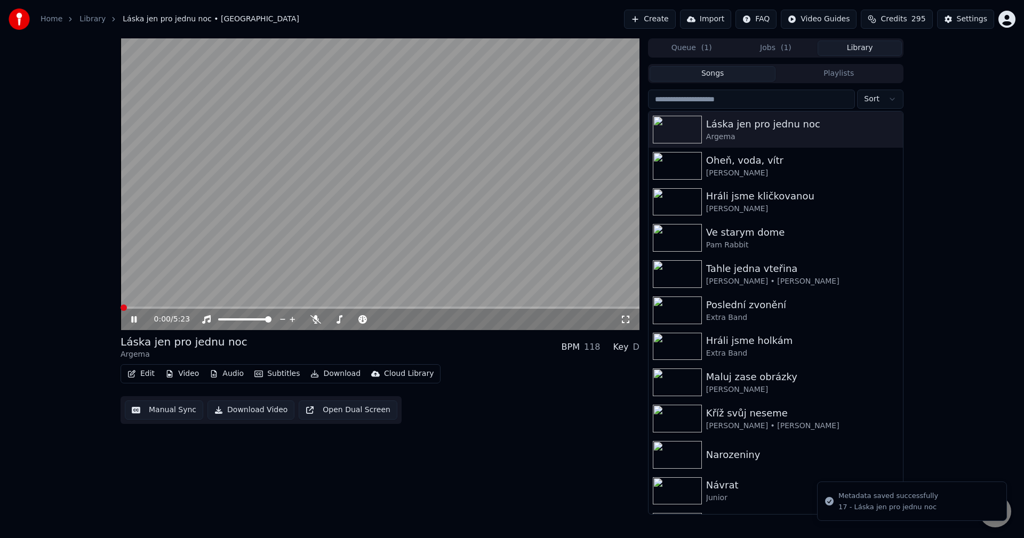
click at [138, 323] on icon at bounding box center [141, 319] width 25 height 9
click at [787, 38] on div "Home Library Láska jen pro jednu noc • Argema Create Import FAQ Video Guides Cr…" at bounding box center [512, 269] width 1024 height 538
click at [782, 45] on span "( 1 )" at bounding box center [786, 48] width 11 height 11
click at [868, 49] on button "Library" at bounding box center [860, 48] width 84 height 15
click at [674, 21] on button "Create" at bounding box center [650, 19] width 52 height 19
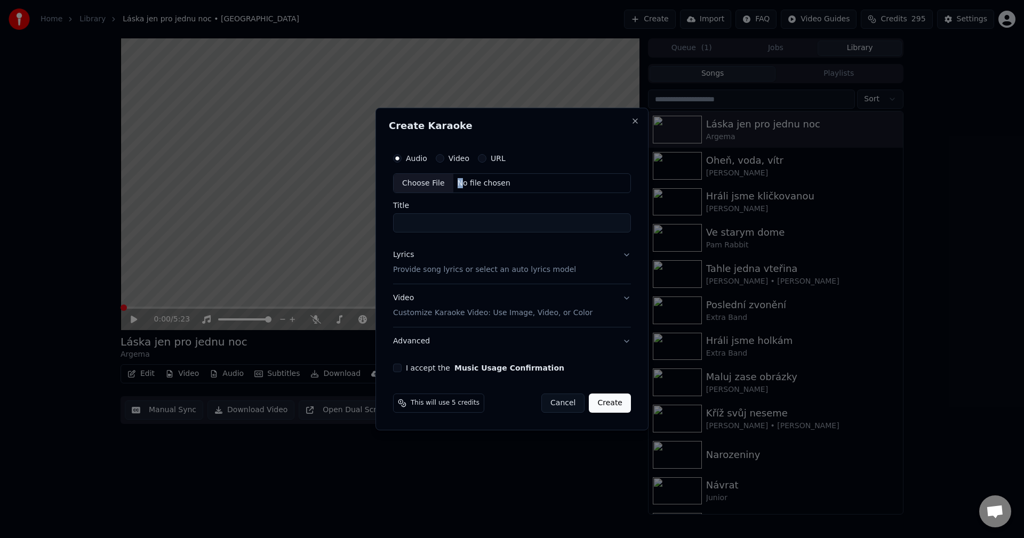
click at [456, 181] on div "No file chosen" at bounding box center [483, 183] width 61 height 11
type input "**********"
click at [426, 257] on div "Lyrics Provide song lyrics or select an auto lyrics model" at bounding box center [482, 263] width 183 height 26
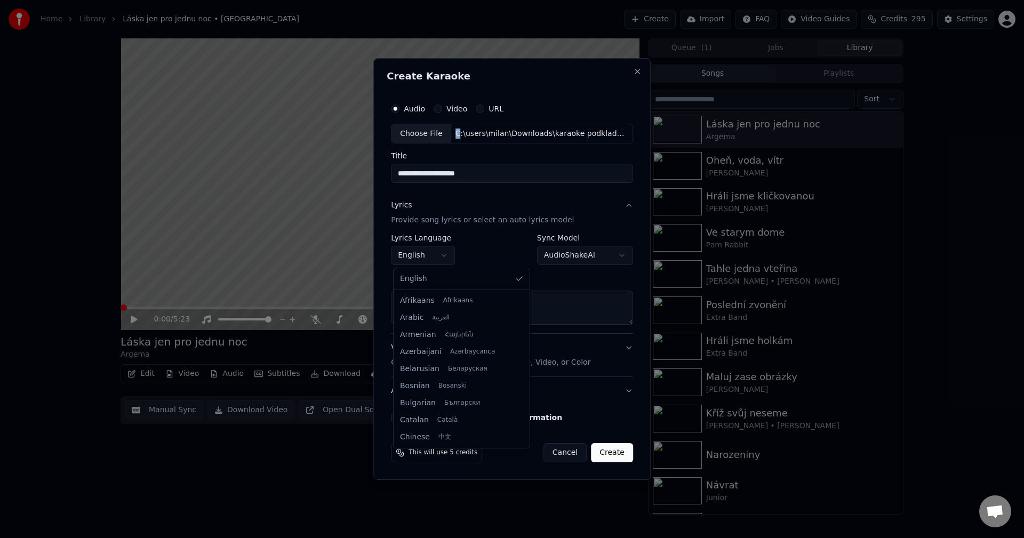
click at [434, 258] on body "**********" at bounding box center [512, 269] width 1024 height 538
select select "**"
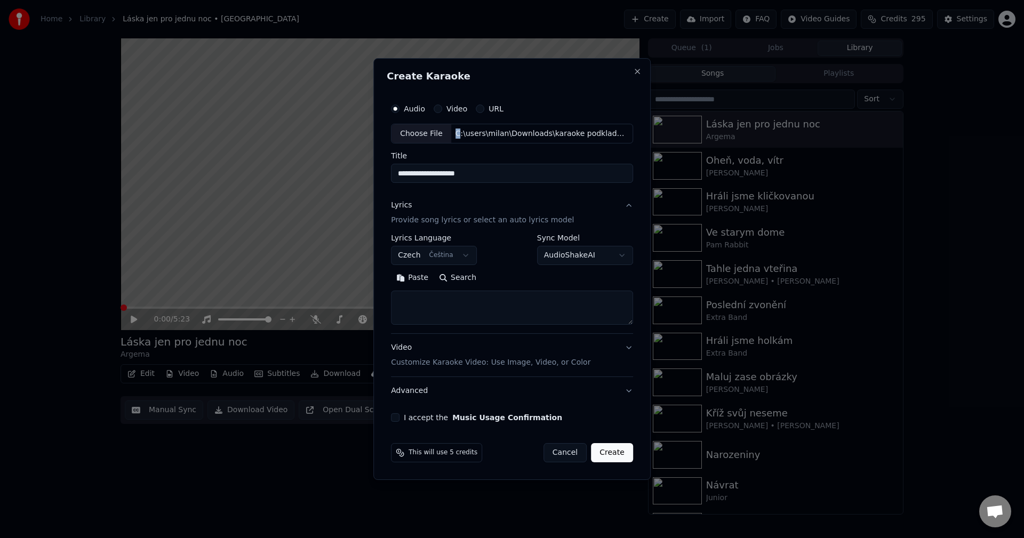
click at [420, 278] on button "Paste" at bounding box center [412, 278] width 43 height 17
click at [514, 280] on button "Expand" at bounding box center [506, 278] width 50 height 17
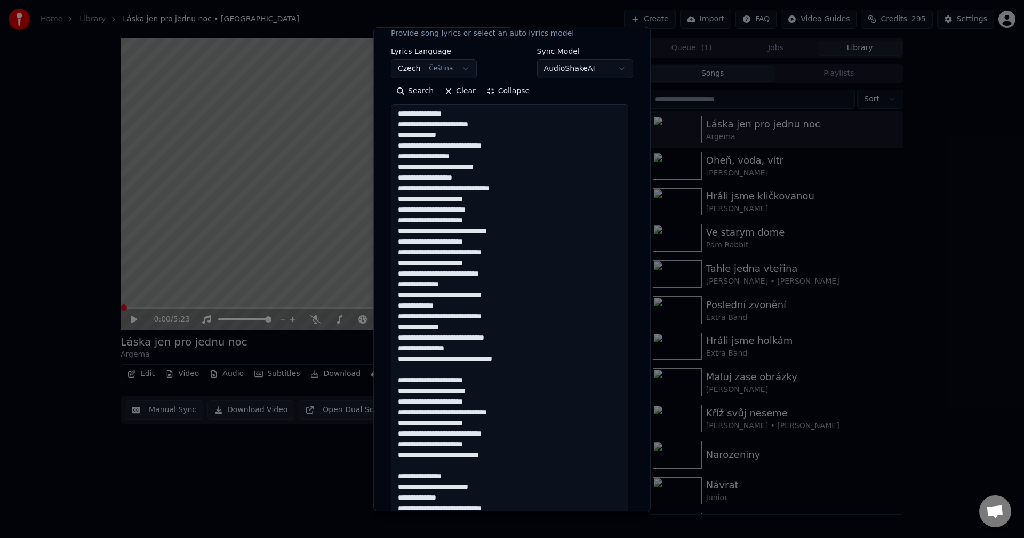
scroll to position [160, 0]
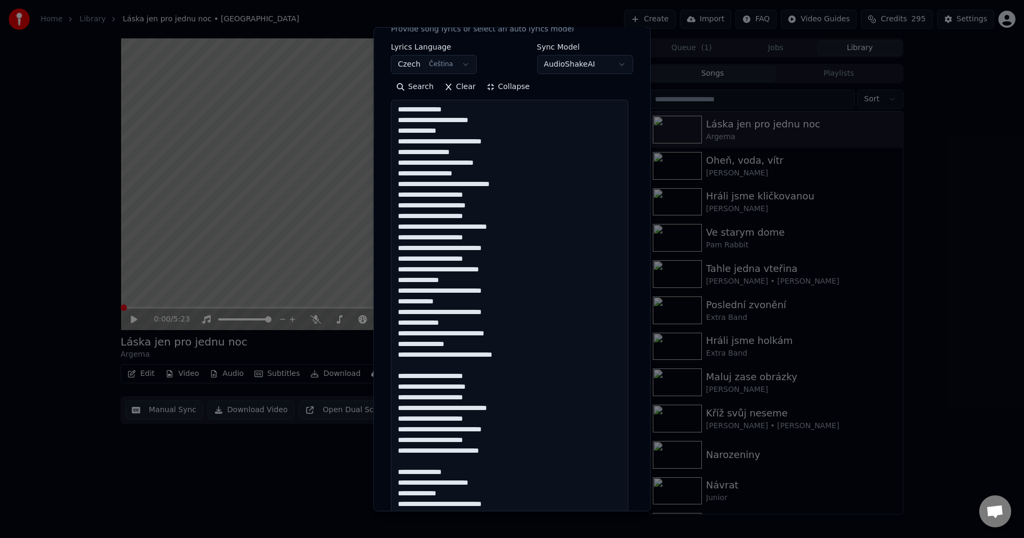
click at [536, 351] on textarea at bounding box center [509, 434] width 237 height 669
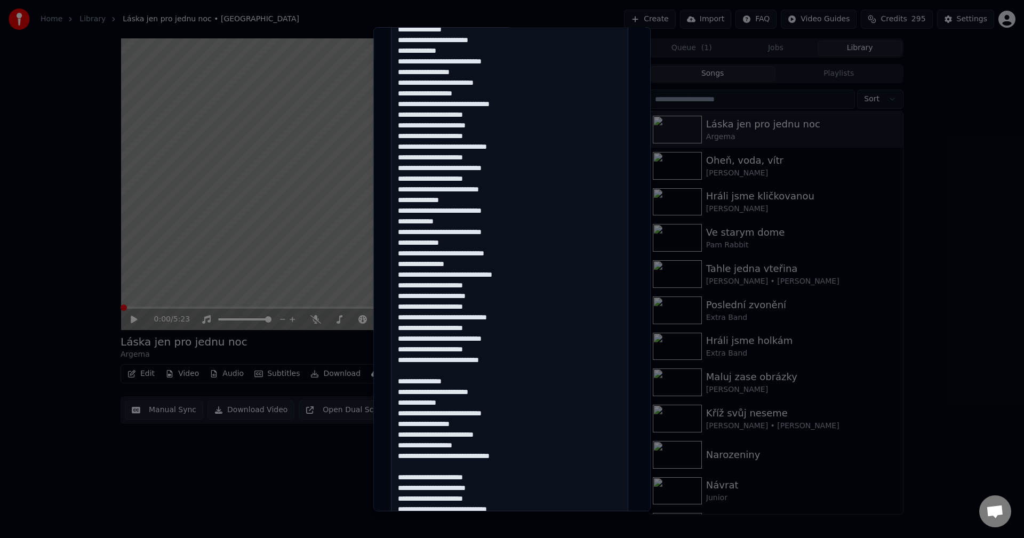
scroll to position [267, 0]
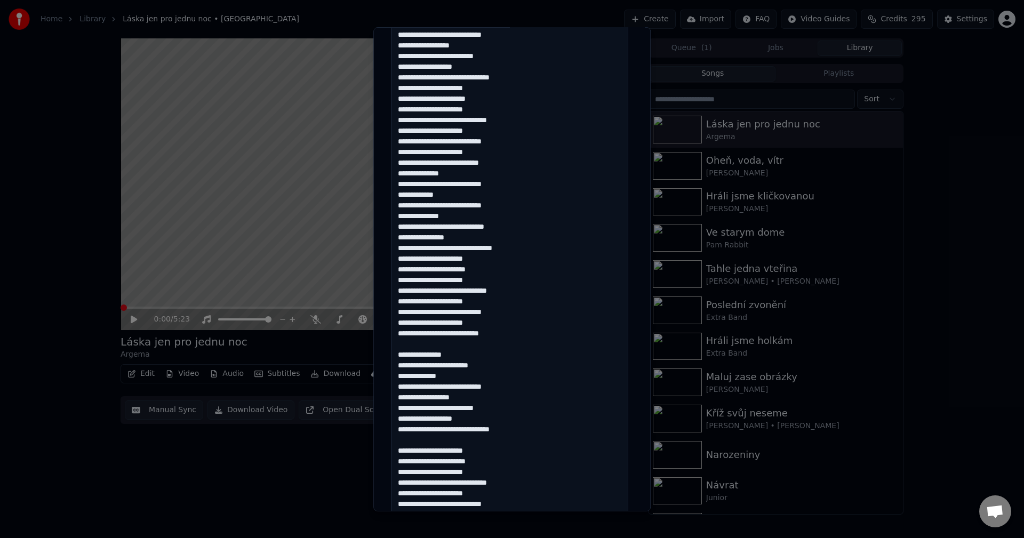
click at [515, 339] on textarea at bounding box center [509, 327] width 237 height 669
click at [514, 337] on textarea at bounding box center [509, 327] width 237 height 669
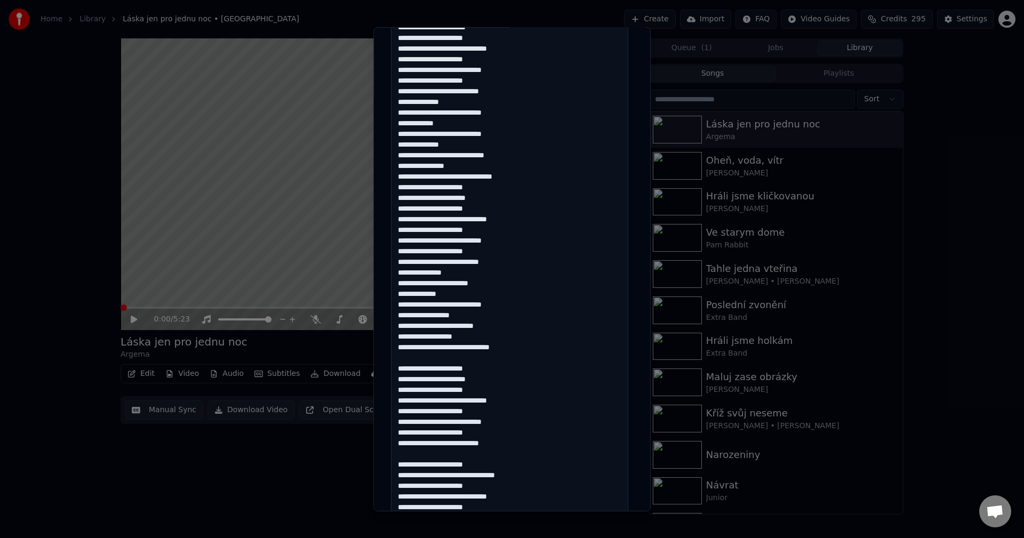
scroll to position [373, 0]
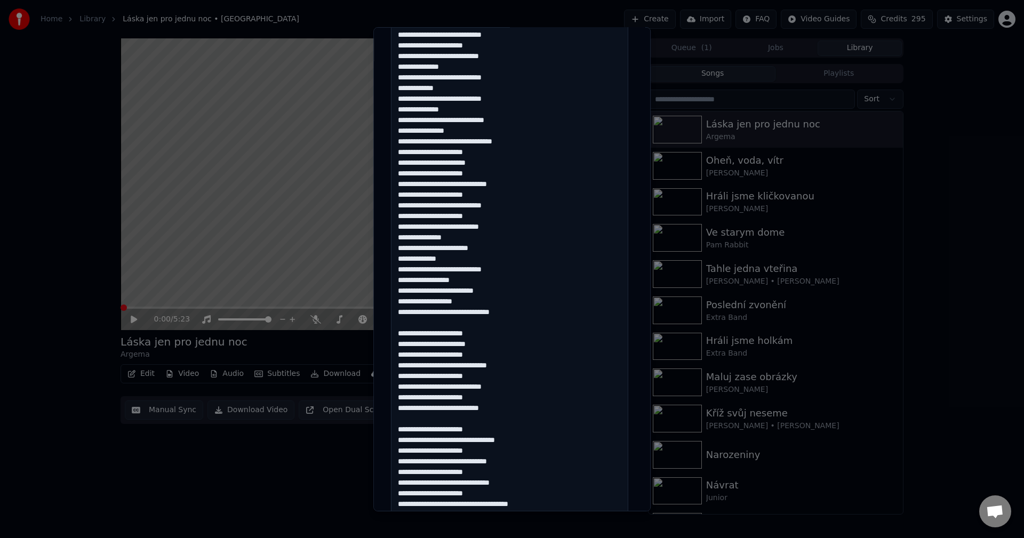
click at [543, 310] on textarea at bounding box center [509, 220] width 237 height 669
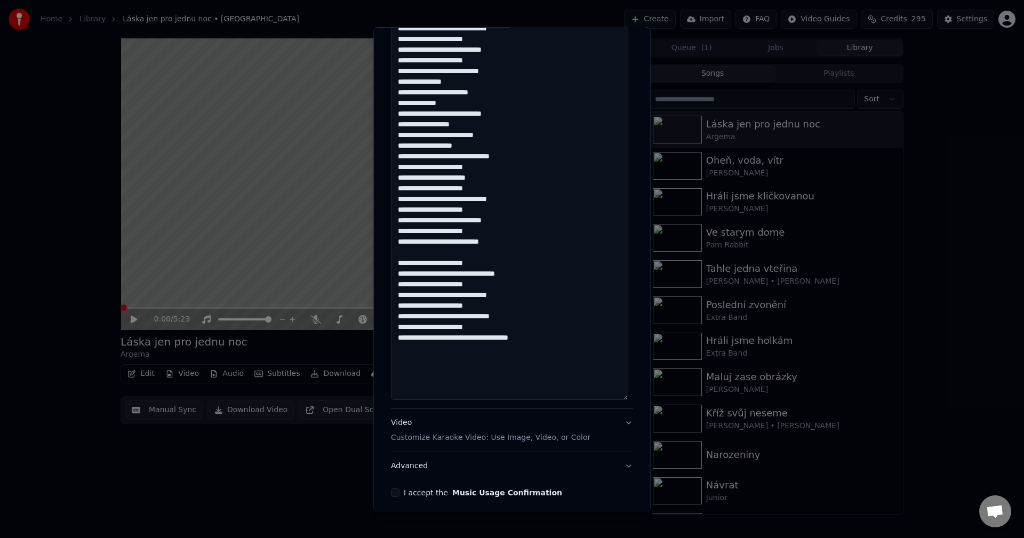
scroll to position [533, 0]
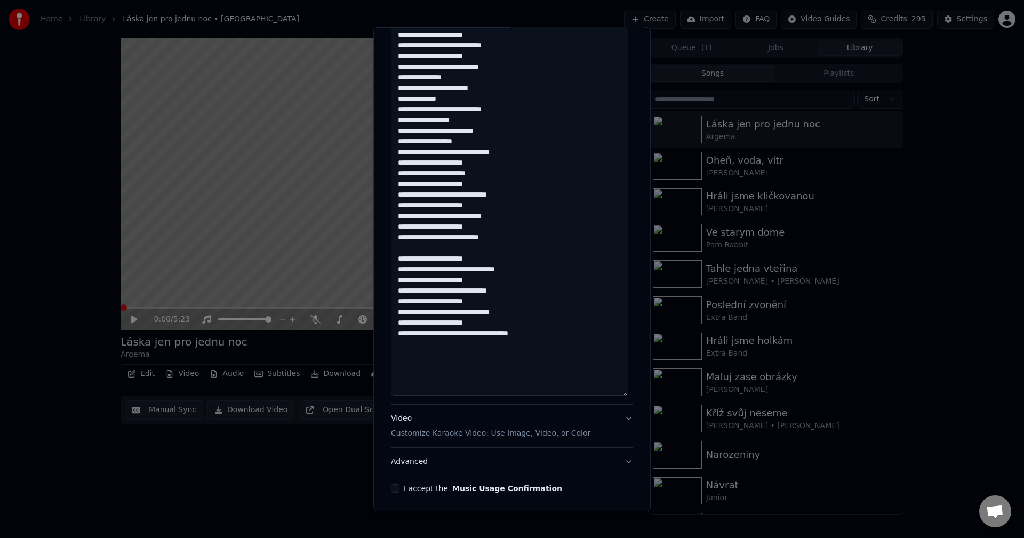
click at [507, 238] on textarea at bounding box center [509, 60] width 237 height 669
type textarea "**********"
click at [391, 489] on button "I accept the Music Usage Confirmation" at bounding box center [395, 488] width 9 height 9
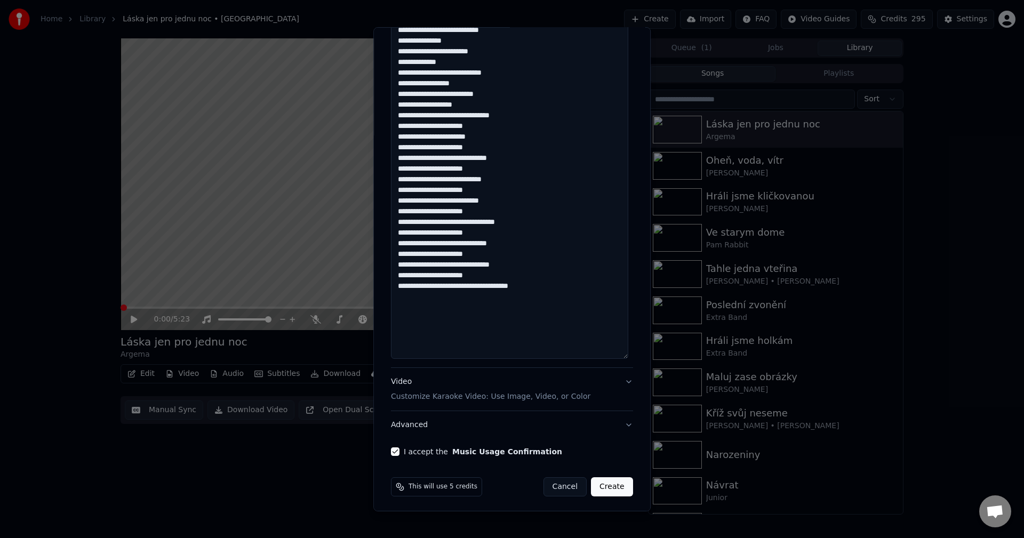
scroll to position [573, 0]
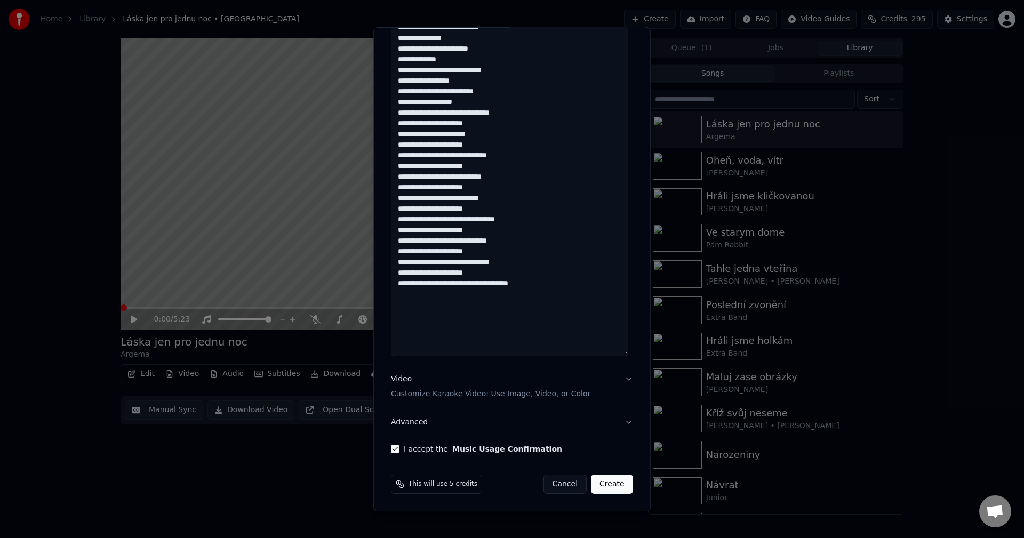
click at [600, 480] on button "Create" at bounding box center [612, 484] width 42 height 19
select select
